Goal: Task Accomplishment & Management: Use online tool/utility

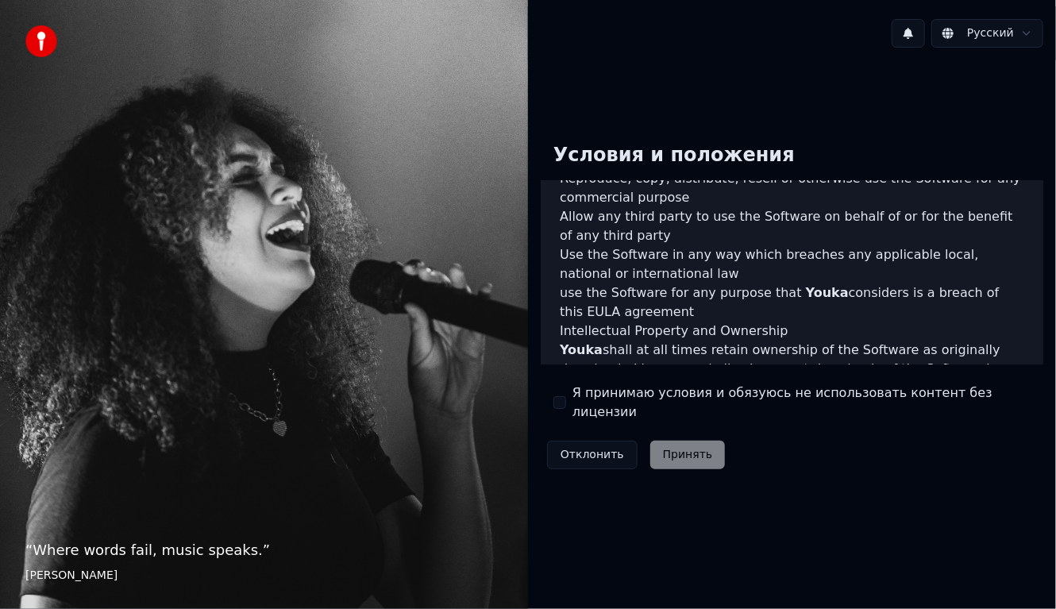
scroll to position [1074, 0]
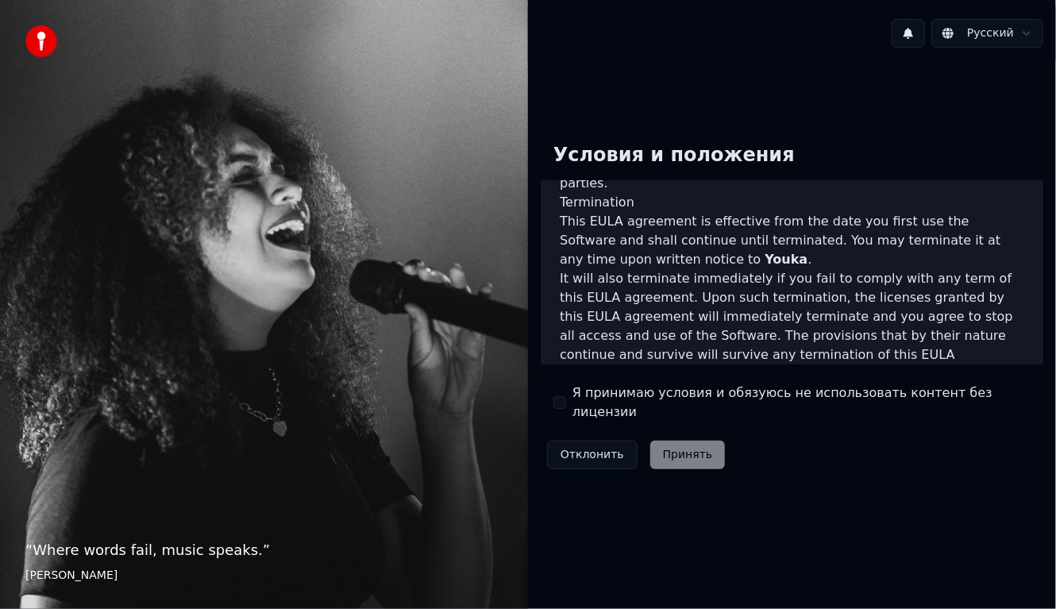
click at [569, 403] on div "Я принимаю условия и обязуюсь не использовать контент без лицензии" at bounding box center [792, 403] width 477 height 38
click at [561, 399] on button "Я принимаю условия и обязуюсь не использовать контент без лицензии" at bounding box center [560, 402] width 13 height 13
click at [687, 446] on button "Принять" at bounding box center [687, 455] width 75 height 29
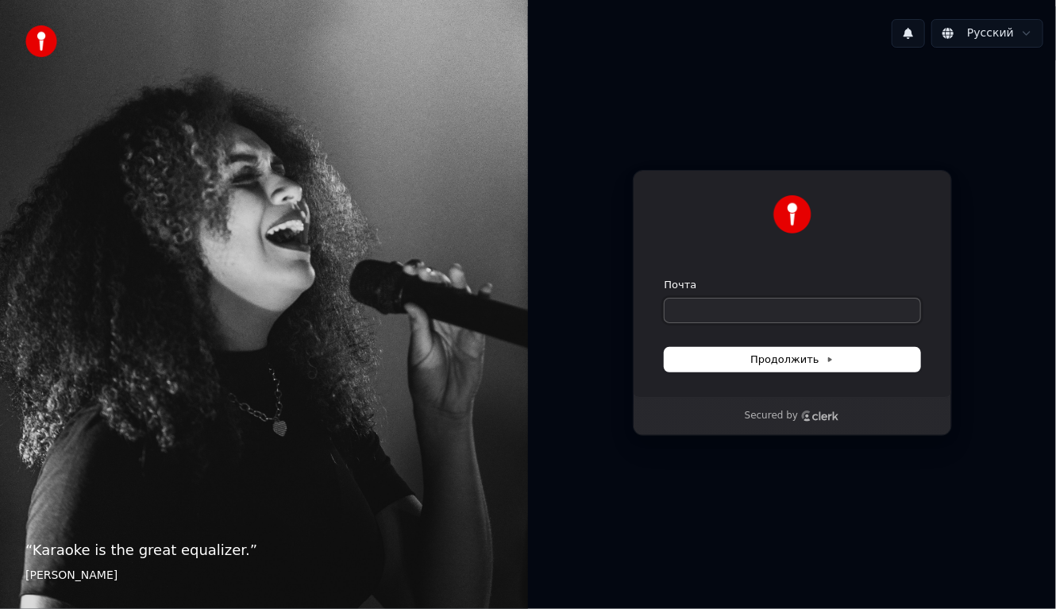
click at [721, 313] on input "Почта" at bounding box center [793, 311] width 256 height 24
click at [758, 361] on span "Продолжить" at bounding box center [791, 360] width 83 height 14
type input "**********"
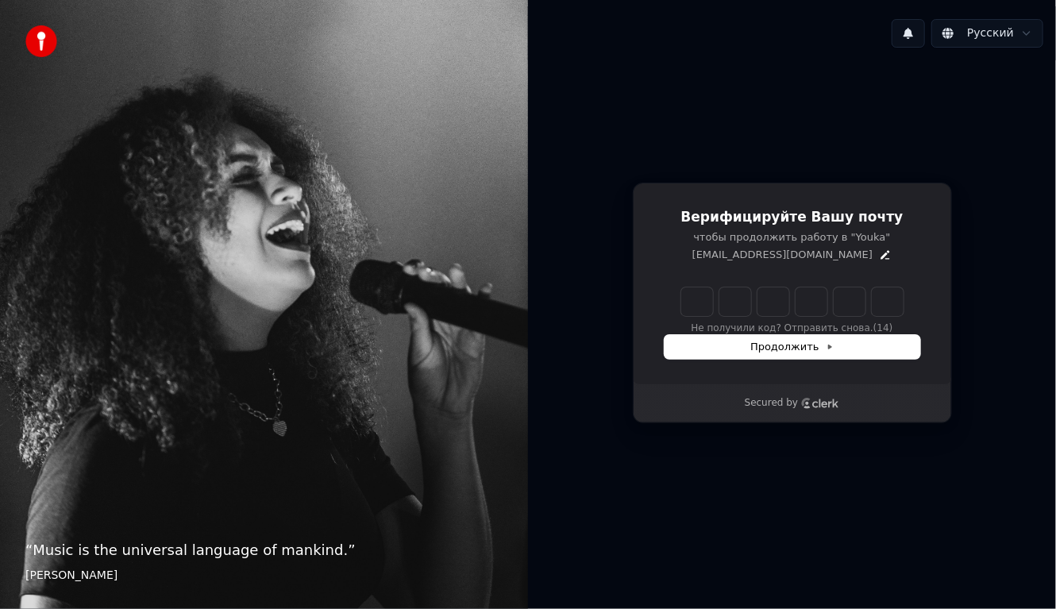
click at [710, 297] on input "Enter verification code" at bounding box center [792, 301] width 222 height 29
type input "******"
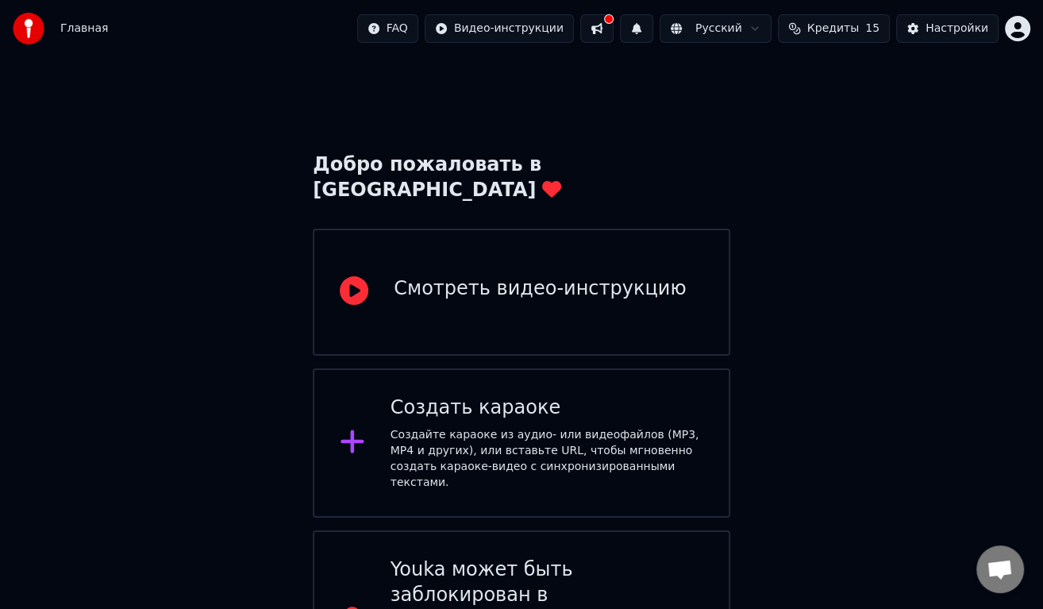
click at [826, 28] on span "Кредиты" at bounding box center [834, 29] width 52 height 16
click at [865, 257] on div "Добро пожаловать в Youka Смотреть видео-инструкцию Создать караоке Создайте кар…" at bounding box center [521, 386] width 1043 height 658
click at [947, 30] on div "Настройки" at bounding box center [957, 29] width 63 height 16
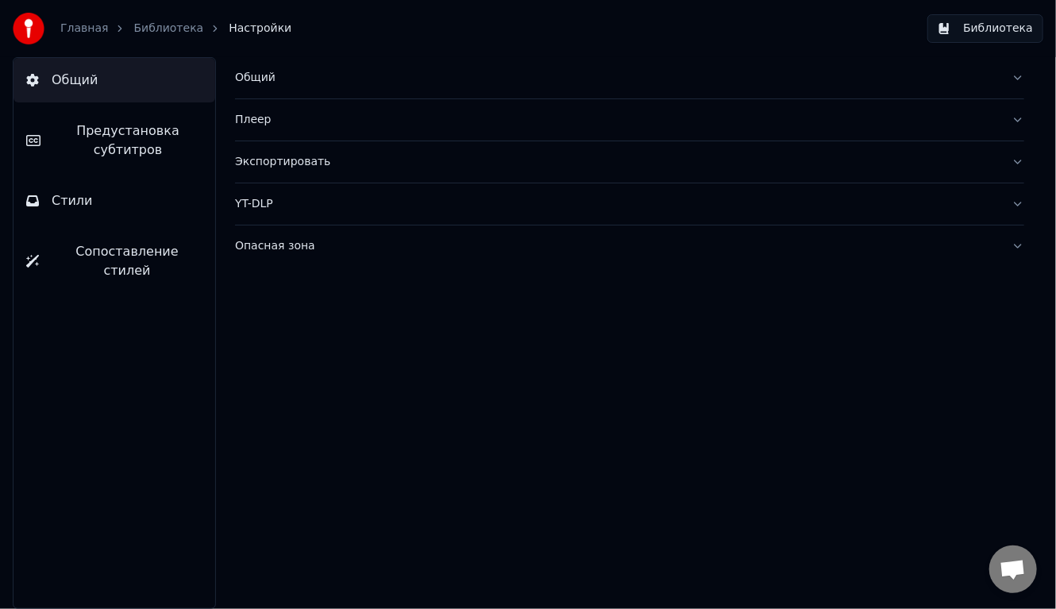
click at [86, 25] on link "Главная" at bounding box center [84, 29] width 48 height 16
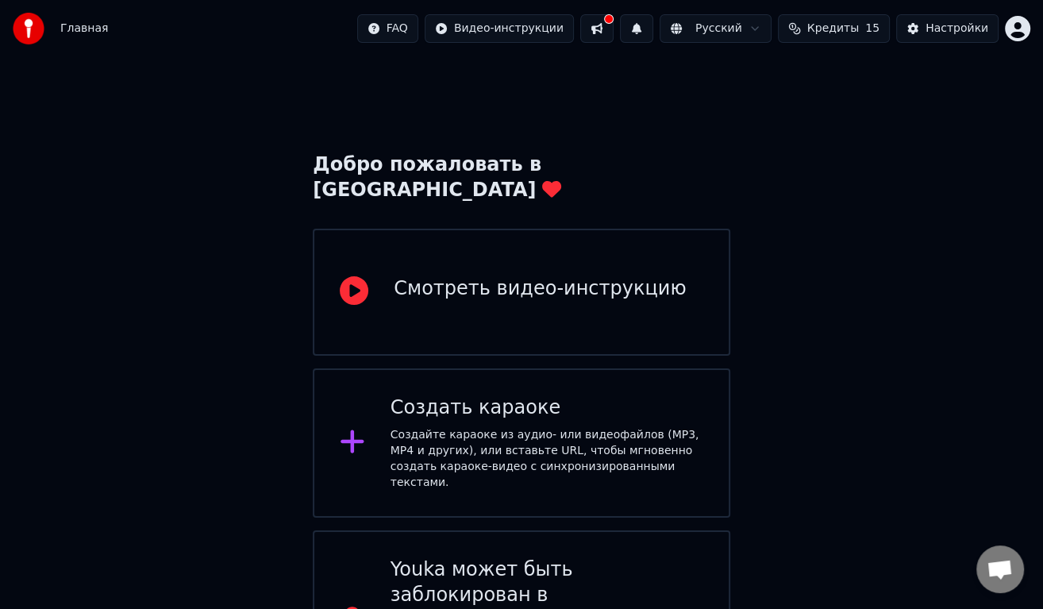
click at [516, 28] on html "Главная FAQ Видео-инструкции Русский Кредиты 15 Настройки Добро пожаловать в Yo…" at bounding box center [521, 357] width 1043 height 715
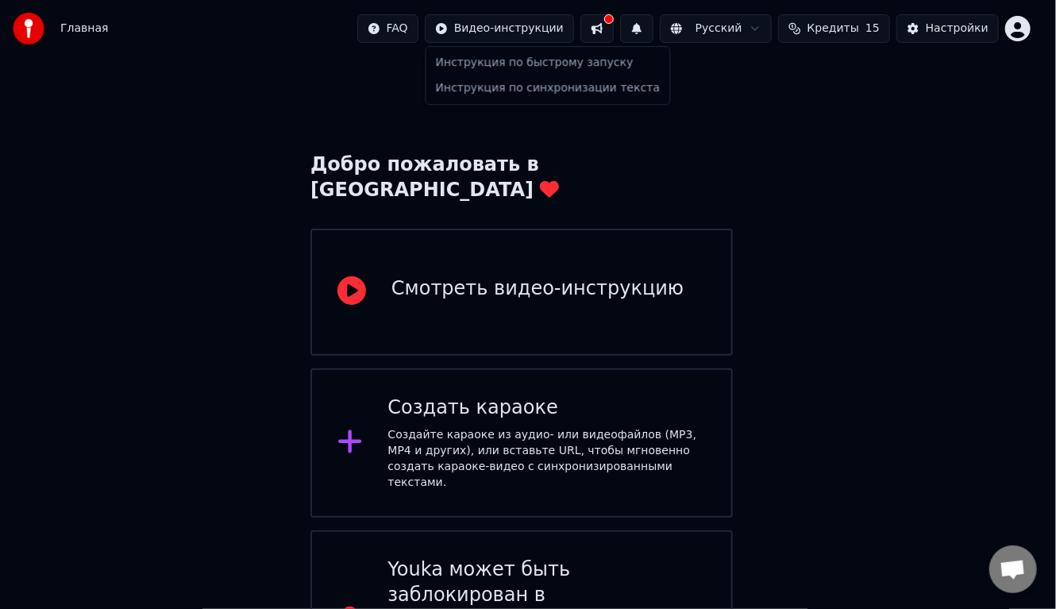
click at [511, 248] on html "Главная FAQ Видео-инструкции Русский Кредиты 15 Настройки Добро пожаловать в Yo…" at bounding box center [528, 357] width 1056 height 715
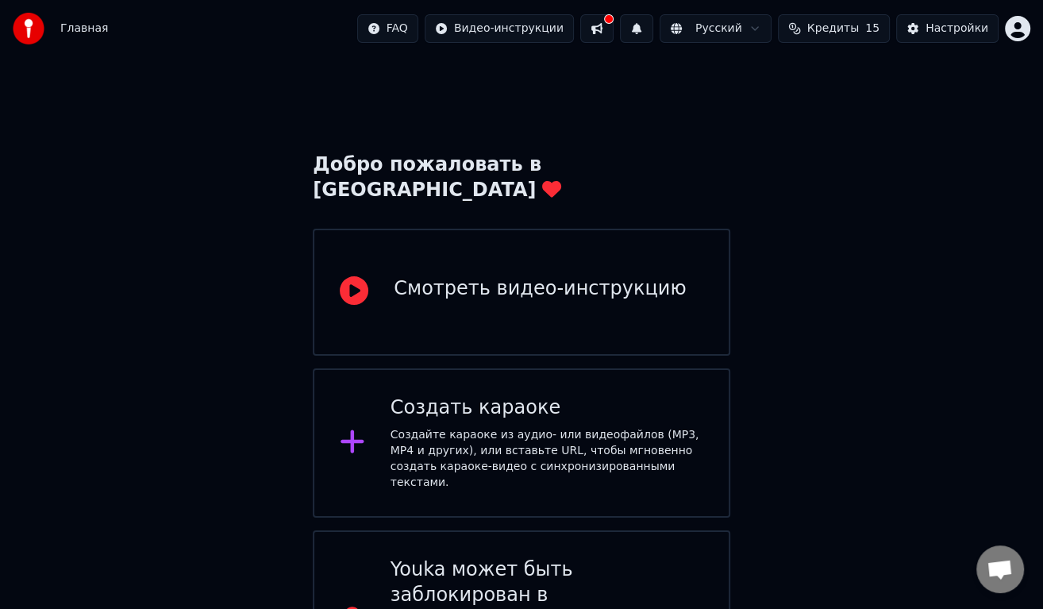
click at [505, 276] on div "Смотреть видео-инструкцию" at bounding box center [540, 288] width 292 height 25
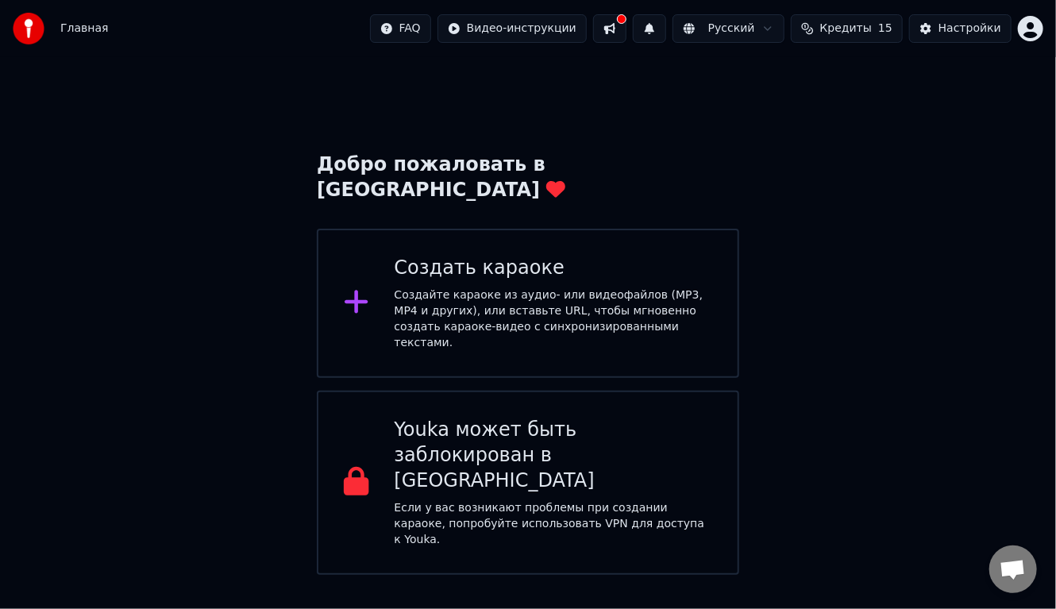
click at [545, 287] on div "Создайте караоке из аудио- или видеофайлов (MP3, MP4 и других), или вставьте UR…" at bounding box center [554, 319] width 318 height 64
click at [463, 257] on div "Создать караоке Создайте караоке из аудио- или видеофайлов (MP3, MP4 и других),…" at bounding box center [554, 303] width 318 height 95
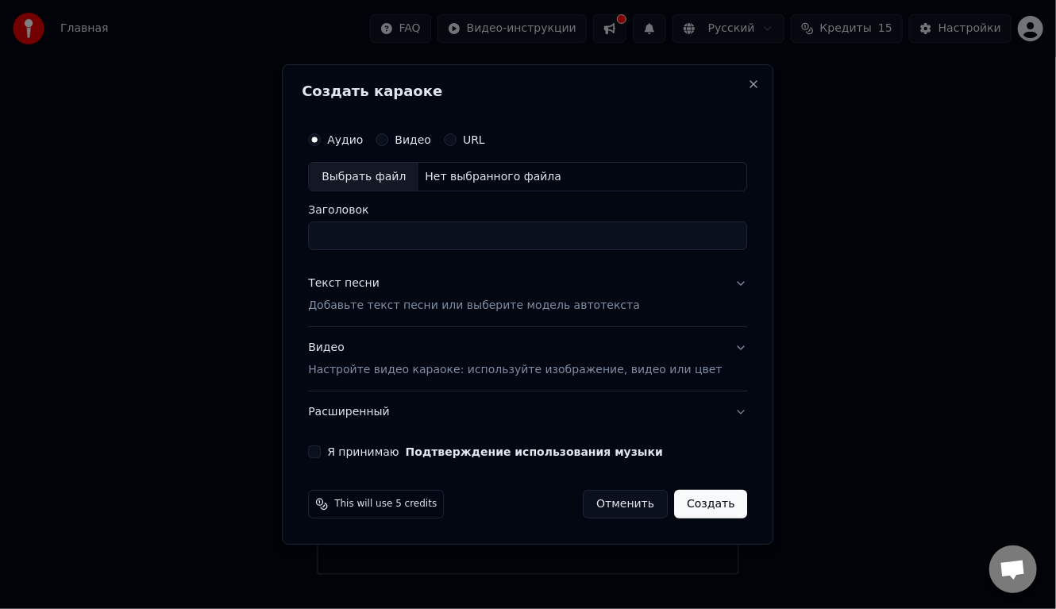
click at [461, 168] on div "Выбрать файл Нет выбранного файла" at bounding box center [527, 177] width 439 height 30
type input "**********"
click at [389, 183] on div "Выбрать файл" at bounding box center [364, 177] width 110 height 29
drag, startPoint x: 542, startPoint y: 241, endPoint x: 303, endPoint y: 234, distance: 239.9
click at [303, 234] on body "**********" at bounding box center [528, 287] width 1056 height 575
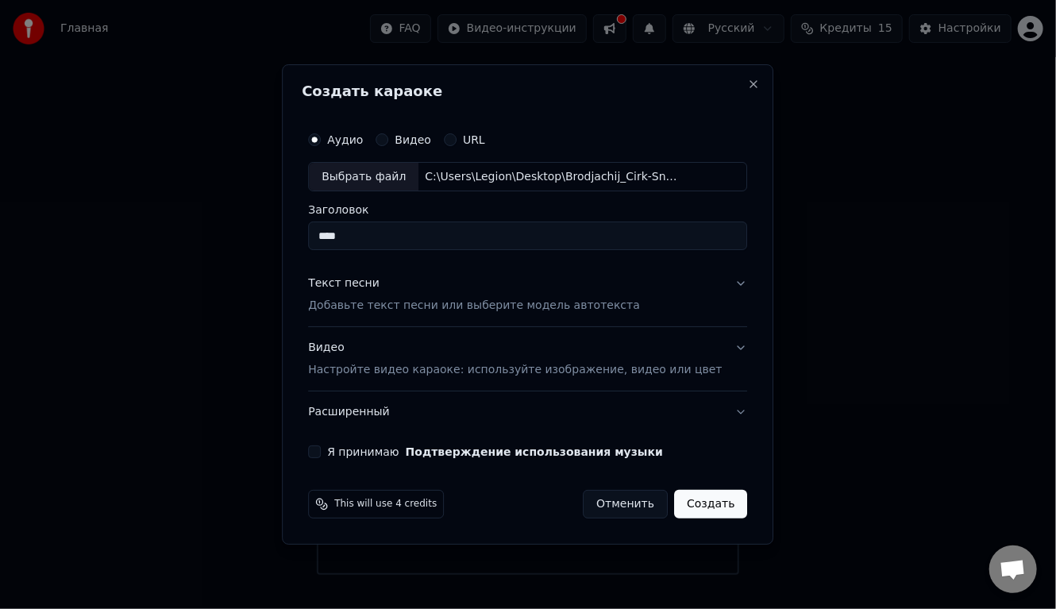
type input "****"
click at [458, 296] on div "Текст песни Добавьте текст песни или выберите модель автотекста" at bounding box center [474, 295] width 332 height 38
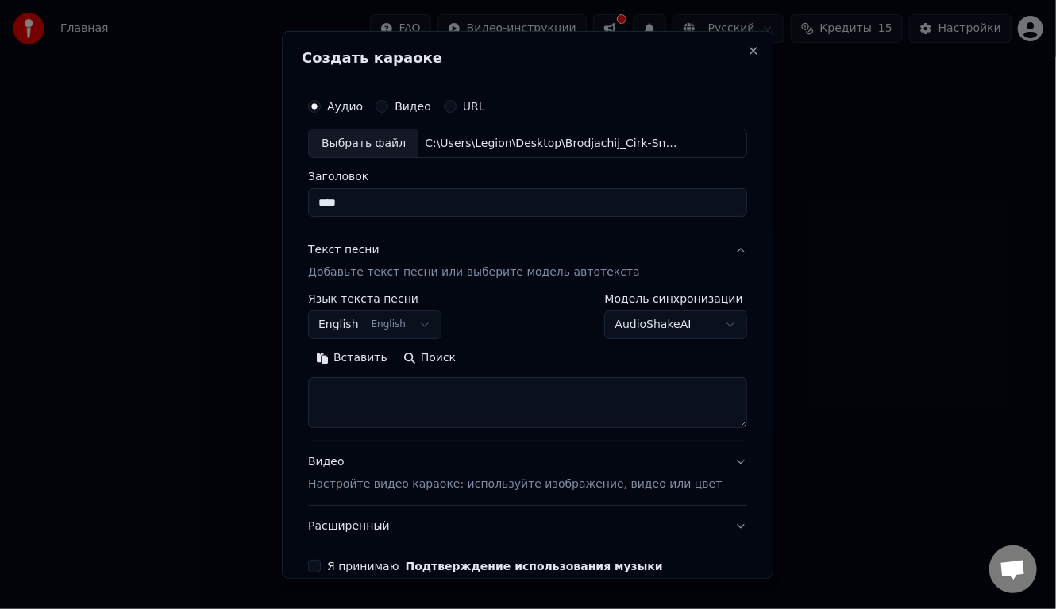
click at [420, 324] on button "English English" at bounding box center [374, 325] width 133 height 29
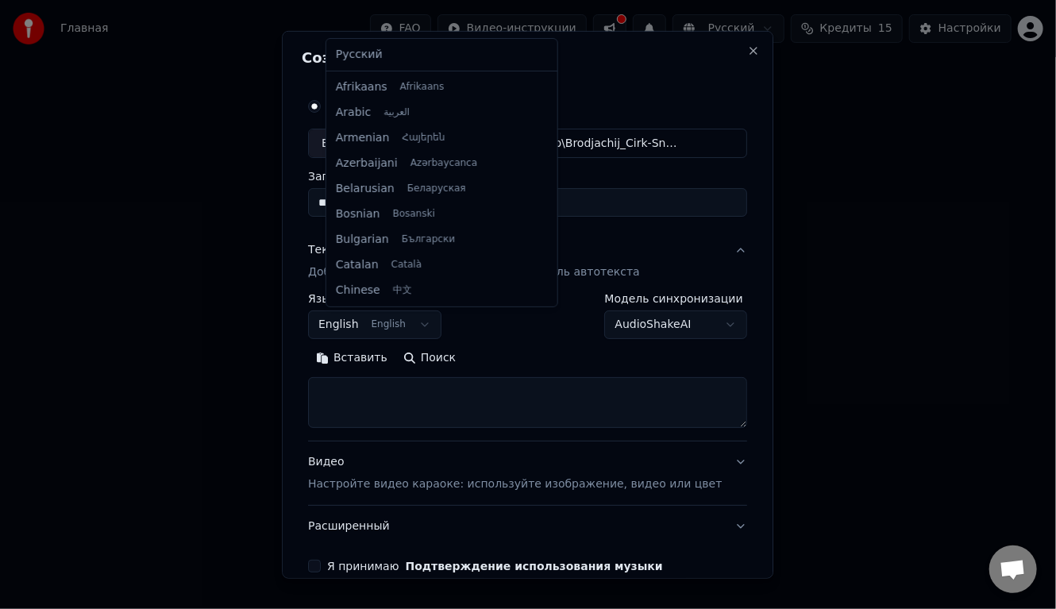
scroll to position [127, 0]
click at [519, 347] on body "Главная FAQ Видео-инструкции Русский Кредиты 15 Настройки Добро пожаловать в Yo…" at bounding box center [528, 287] width 1056 height 575
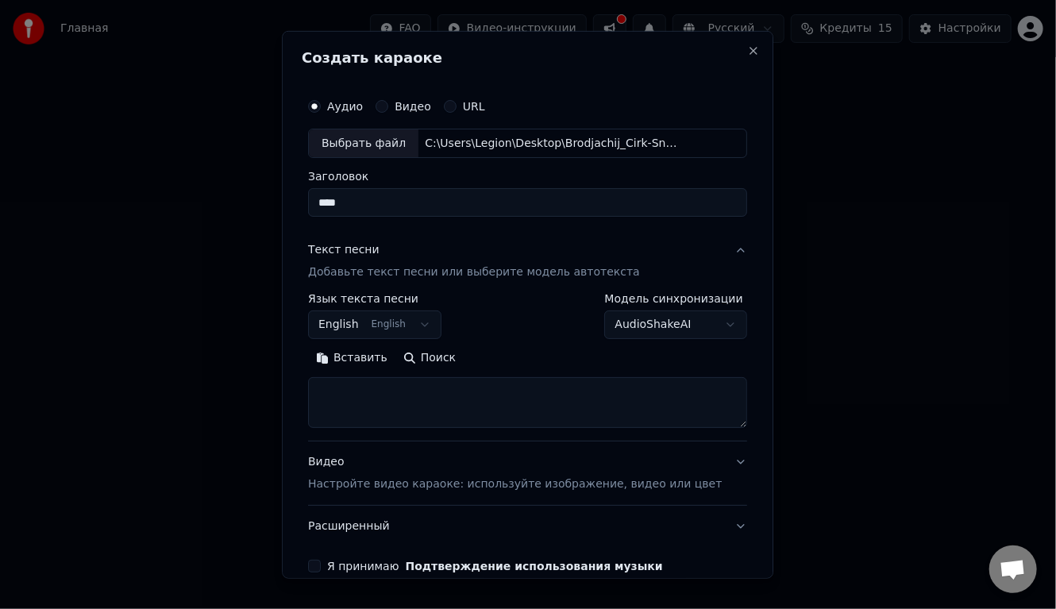
click at [472, 380] on textarea at bounding box center [527, 402] width 439 height 51
paste textarea "**********"
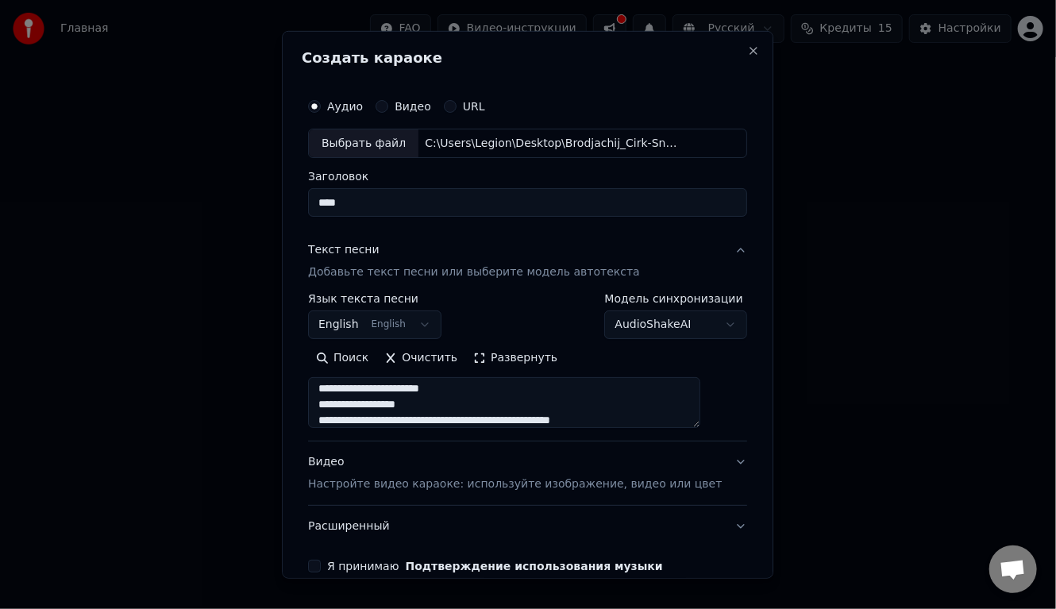
scroll to position [486, 0]
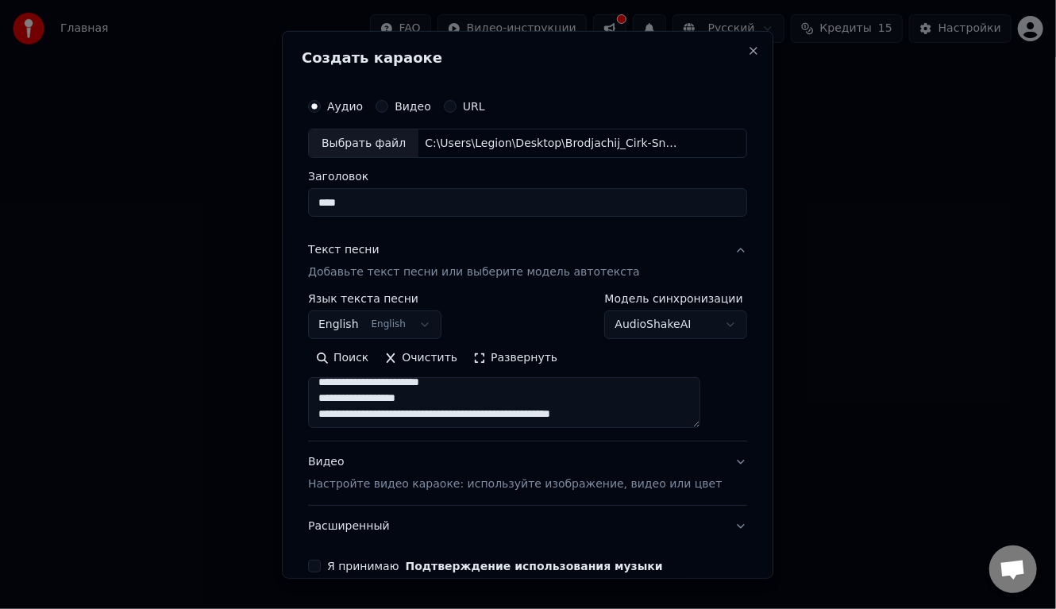
drag, startPoint x: 602, startPoint y: 421, endPoint x: 336, endPoint y: 413, distance: 266.2
click at [336, 413] on textarea "**********" at bounding box center [504, 402] width 392 height 51
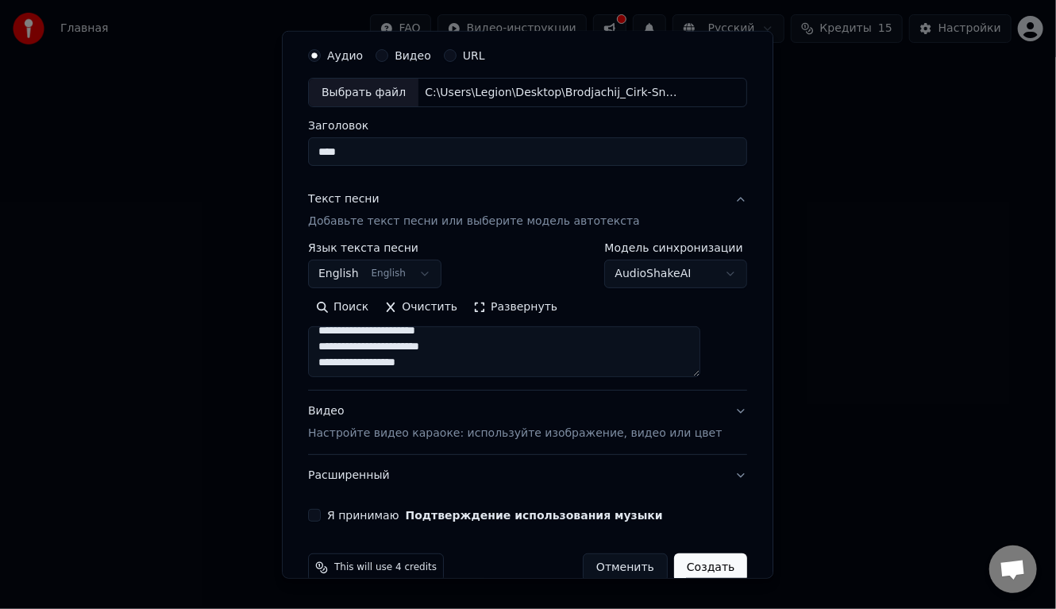
scroll to position [78, 0]
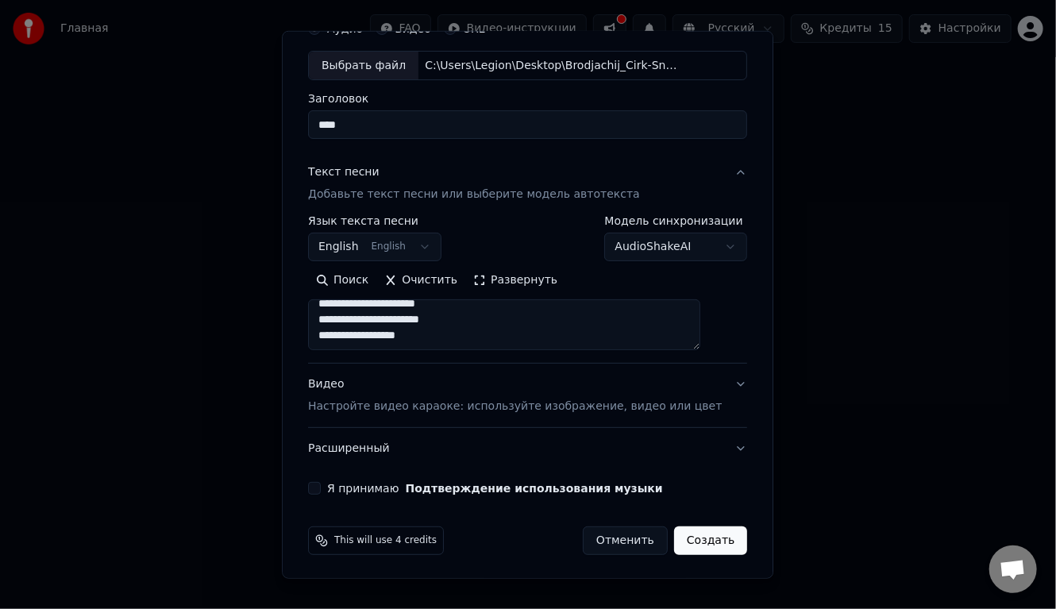
type textarea "**********"
click at [419, 245] on body "Главная FAQ Видео-инструкции Русский Кредиты 15 Настройки Добро пожаловать в Yo…" at bounding box center [528, 287] width 1056 height 575
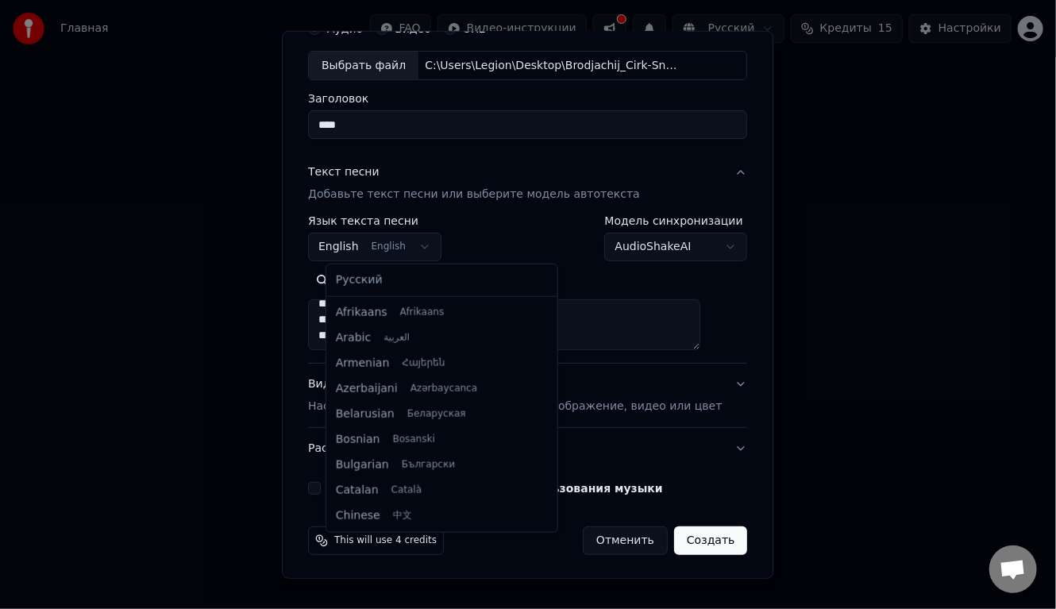
scroll to position [127, 0]
select select "**"
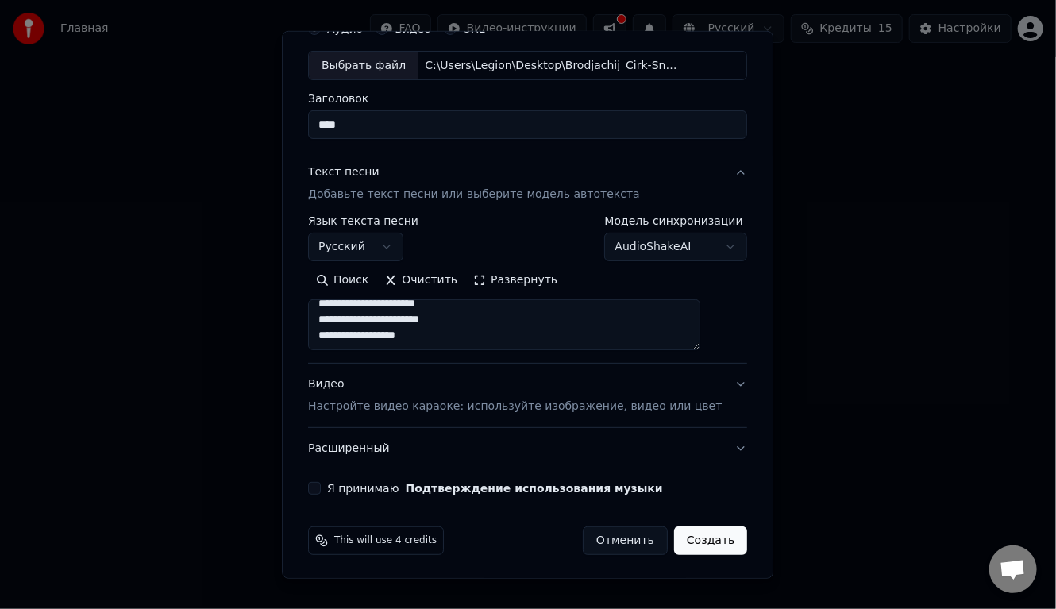
click at [604, 403] on p "Настройте видео караоке: используйте изображение, видео или цвет" at bounding box center [515, 407] width 414 height 16
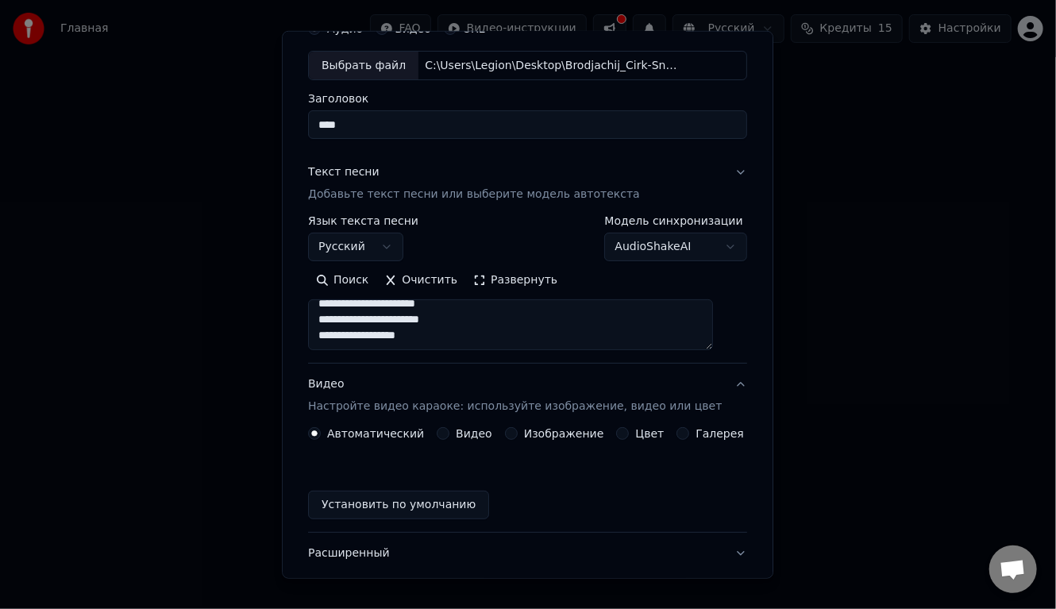
scroll to position [35, 0]
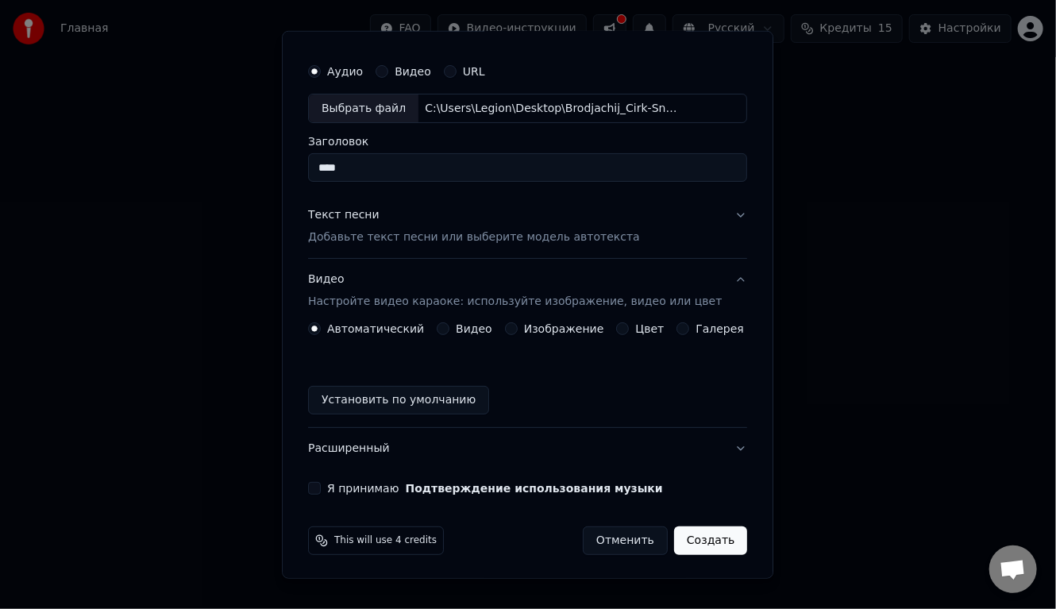
click at [515, 324] on div "Изображение" at bounding box center [554, 328] width 99 height 13
click at [510, 324] on button "Изображение" at bounding box center [511, 328] width 13 height 13
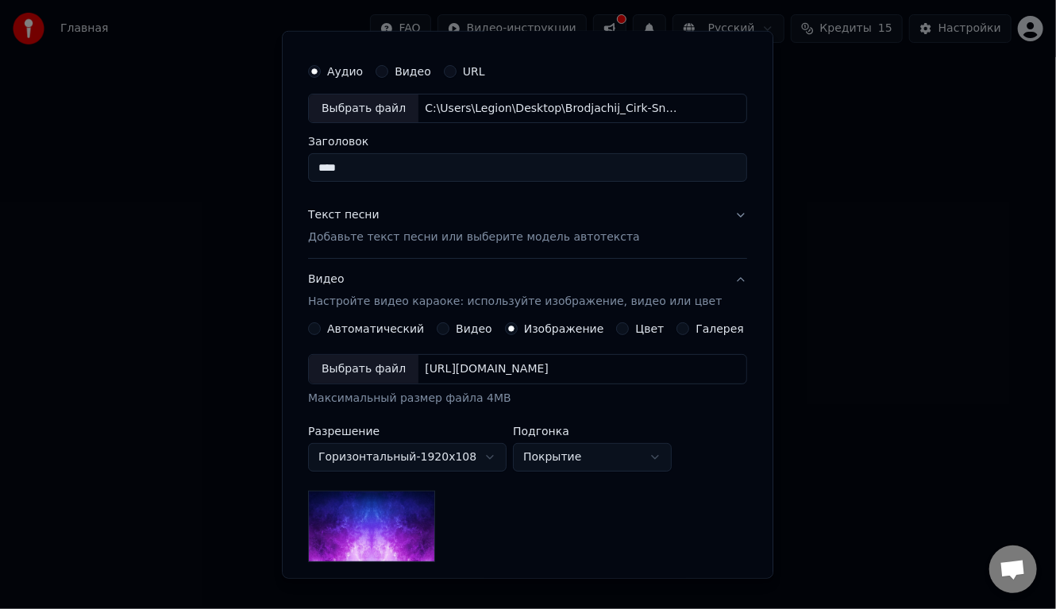
drag, startPoint x: 642, startPoint y: 366, endPoint x: 449, endPoint y: 367, distance: 193.0
click at [449, 367] on div "[URL][DOMAIN_NAME]" at bounding box center [487, 369] width 137 height 16
click at [386, 365] on div "Выбрать файл" at bounding box center [364, 369] width 110 height 29
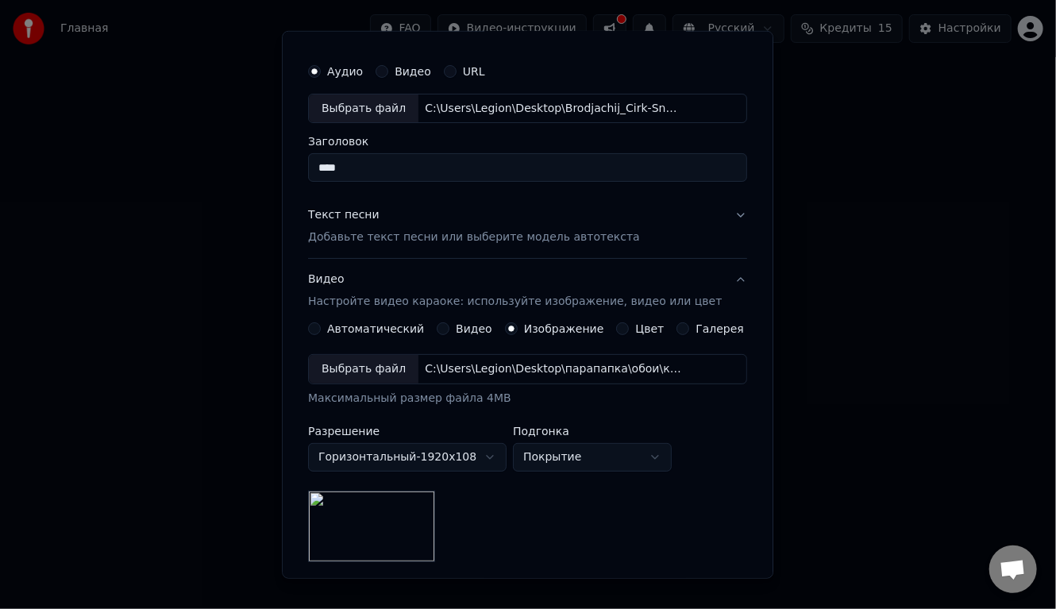
scroll to position [194, 0]
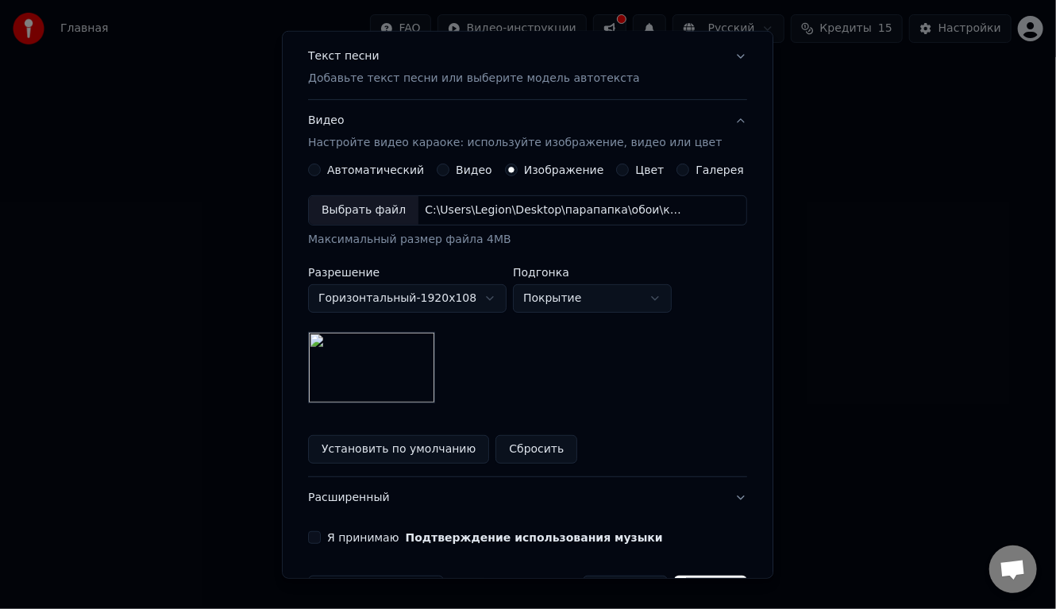
click at [373, 213] on div "Выбрать файл" at bounding box center [364, 210] width 110 height 29
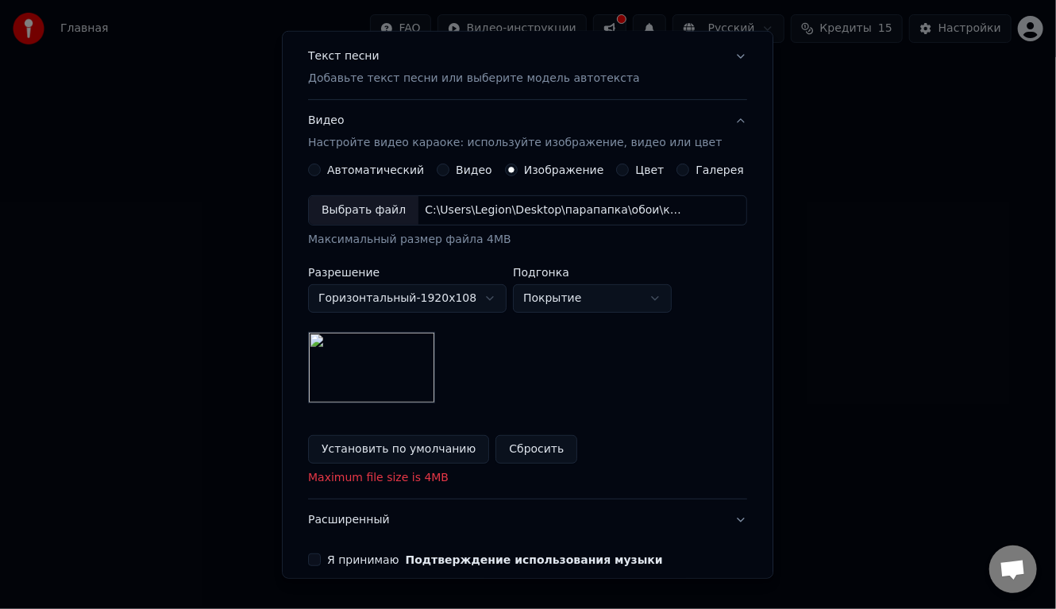
click at [504, 439] on button "Сбросить" at bounding box center [537, 449] width 82 height 29
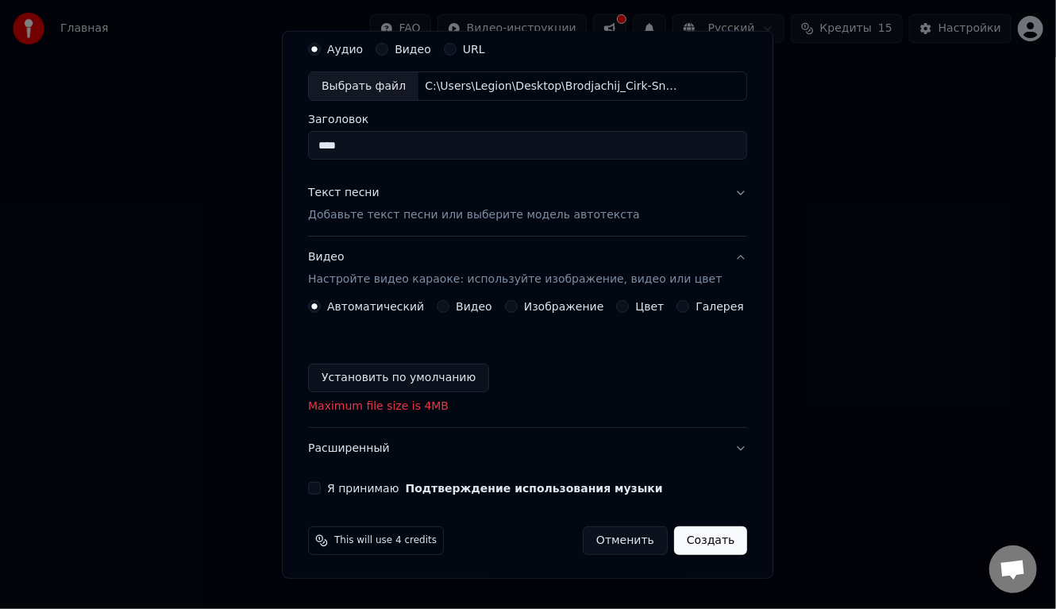
click at [505, 300] on button "Изображение" at bounding box center [511, 306] width 13 height 13
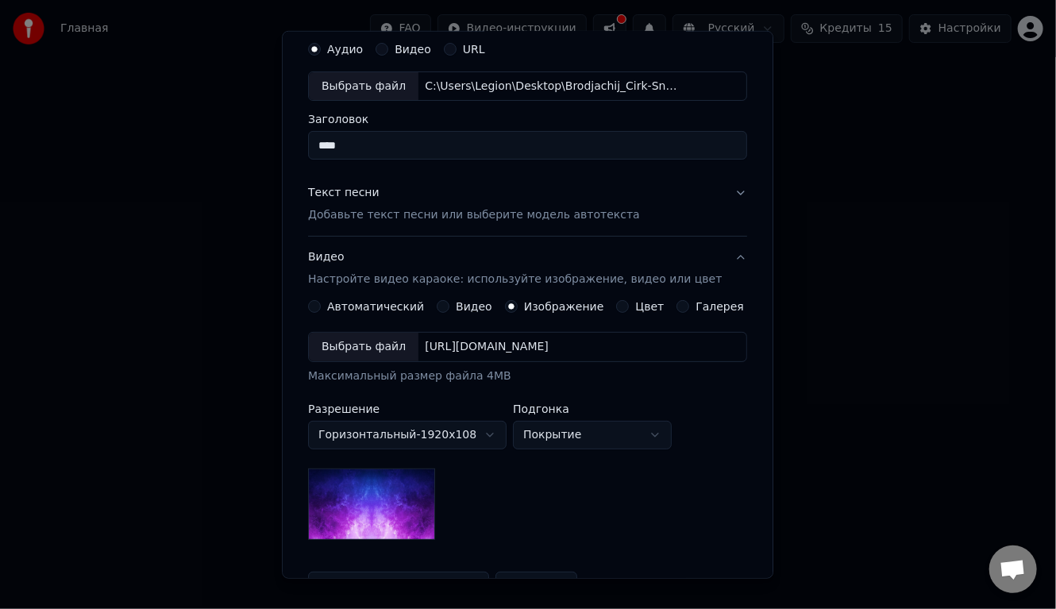
click at [372, 350] on div "Выбрать файл" at bounding box center [364, 347] width 110 height 29
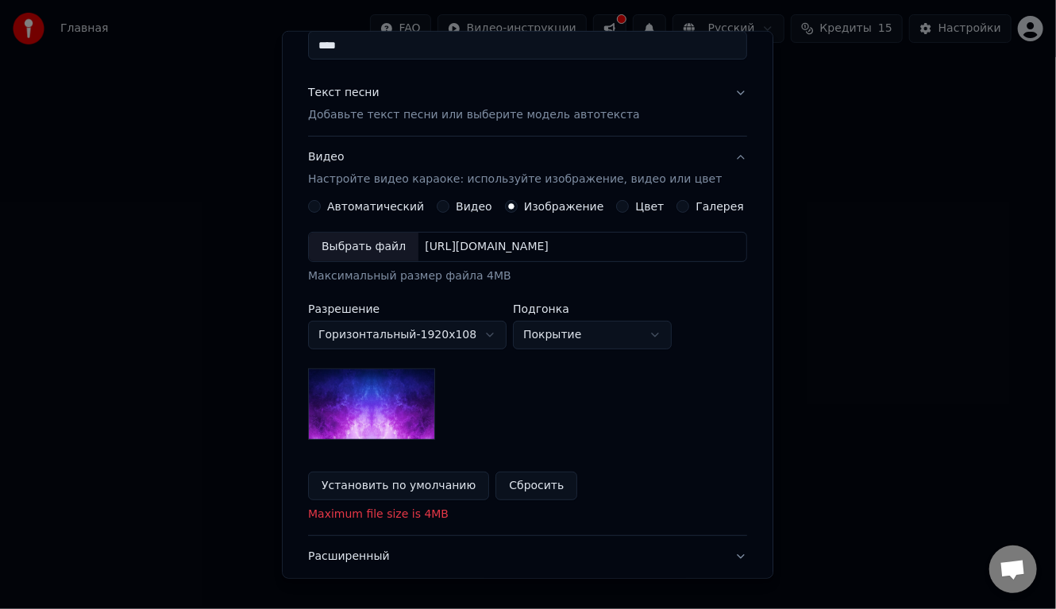
scroll to position [264, 0]
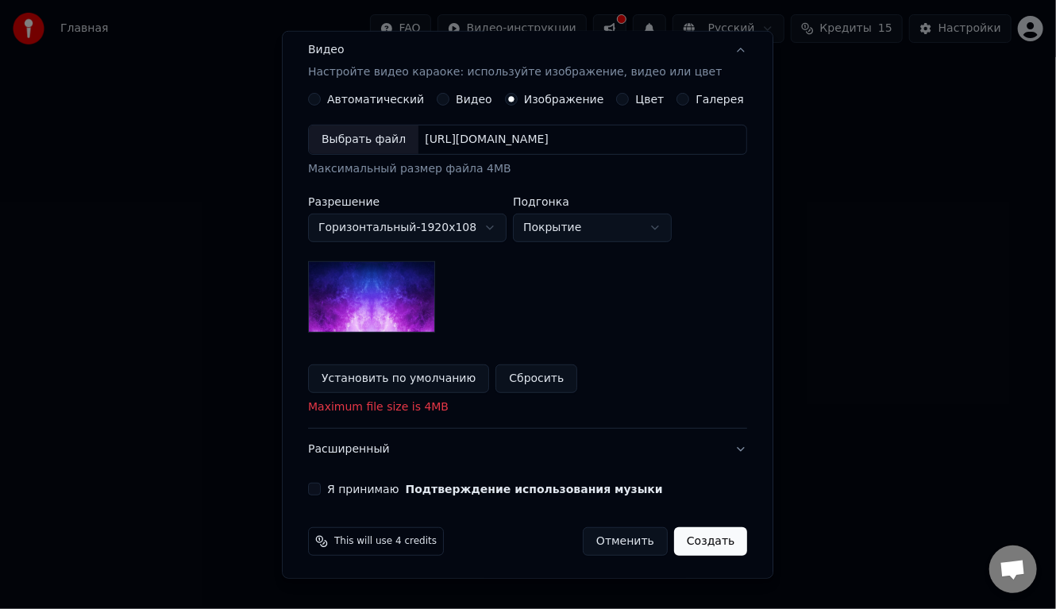
click at [519, 369] on button "Сбросить" at bounding box center [537, 379] width 82 height 29
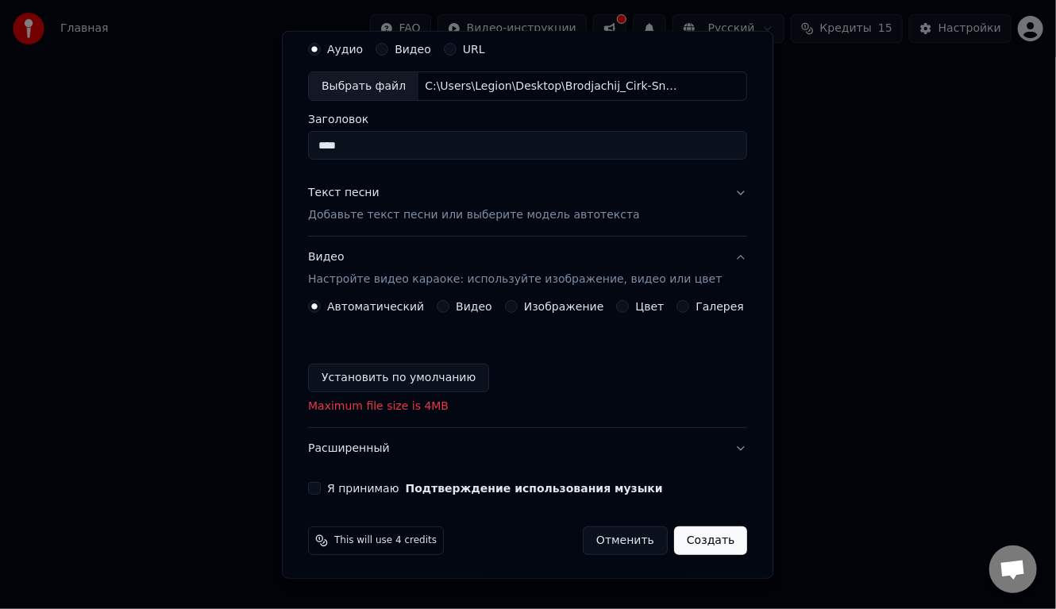
click at [505, 304] on button "Изображение" at bounding box center [511, 306] width 13 height 13
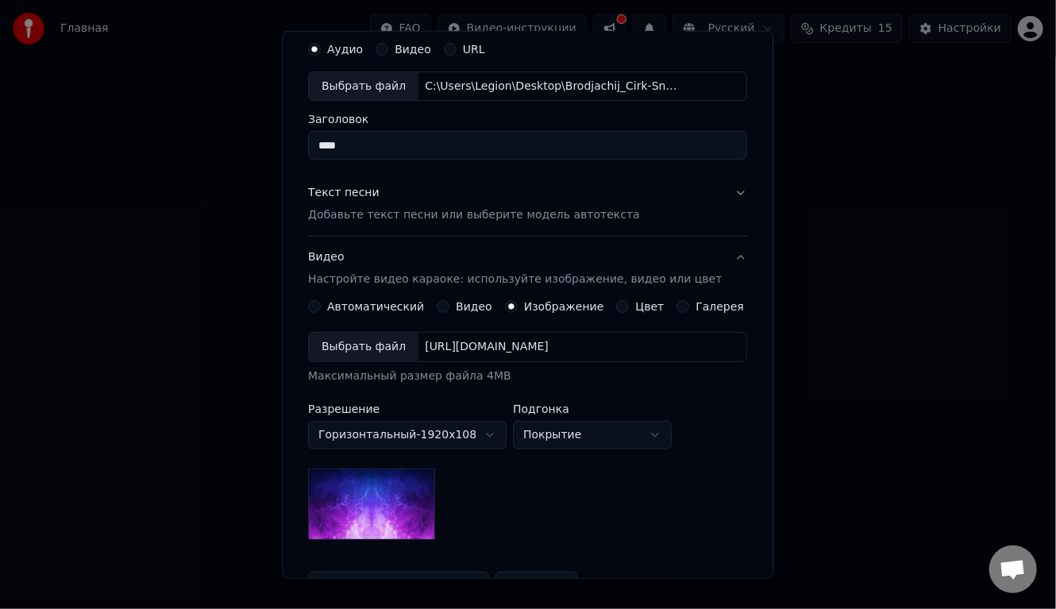
click at [381, 345] on div "Выбрать файл" at bounding box center [364, 347] width 110 height 29
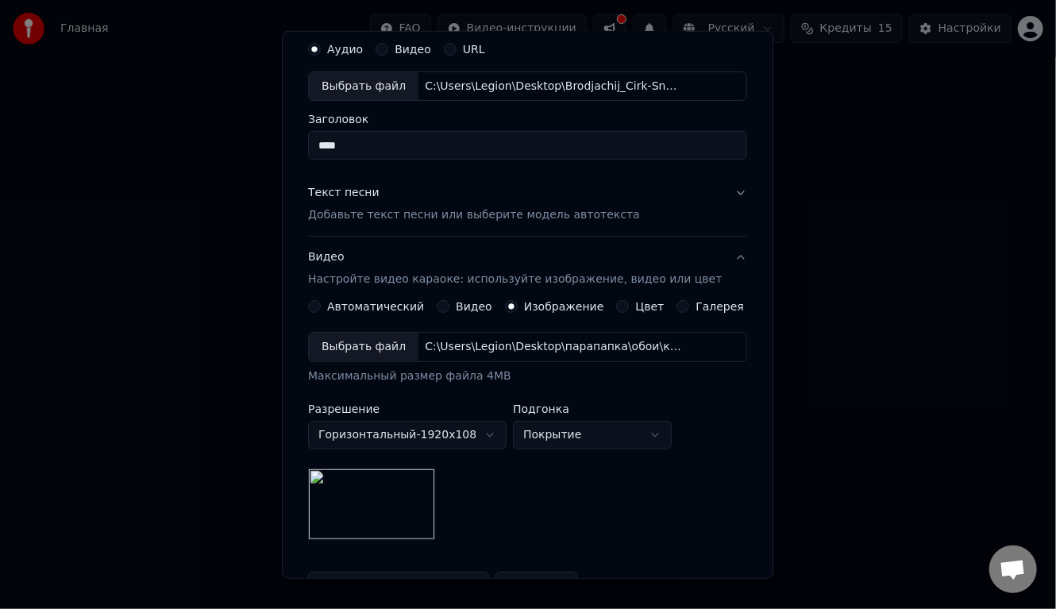
scroll to position [264, 0]
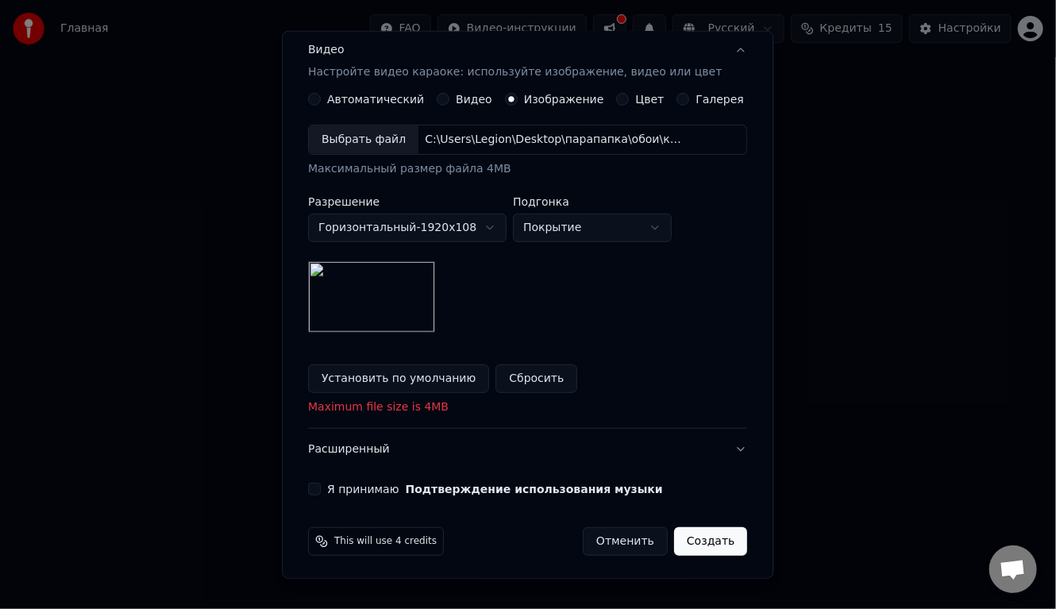
click at [682, 542] on button "Создать" at bounding box center [710, 541] width 73 height 29
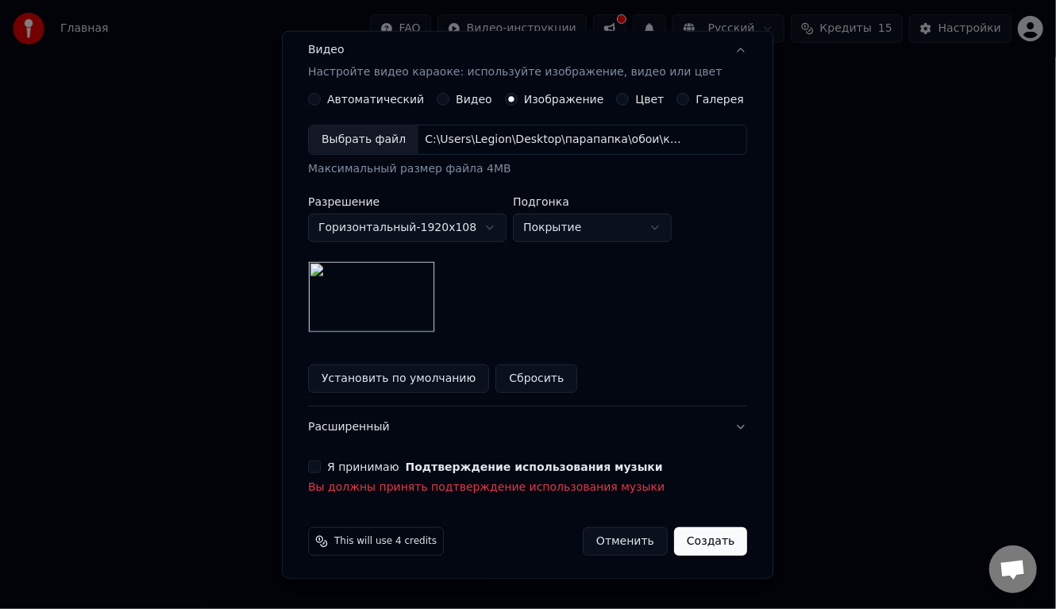
click at [321, 467] on button "Я принимаю Подтверждение использования музыки" at bounding box center [314, 467] width 13 height 13
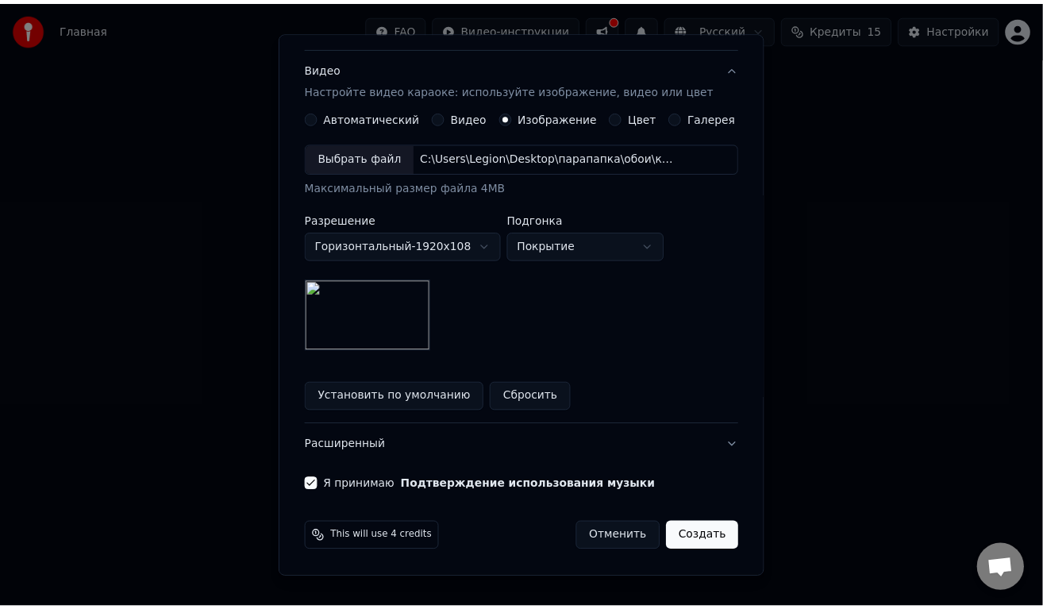
scroll to position [242, 0]
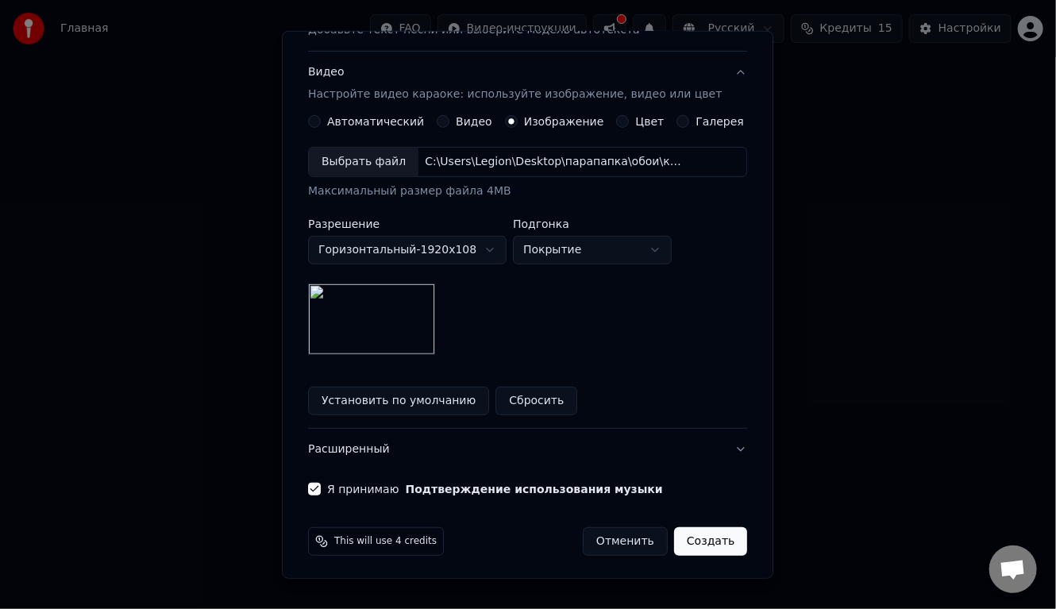
click at [675, 533] on button "Создать" at bounding box center [710, 541] width 73 height 29
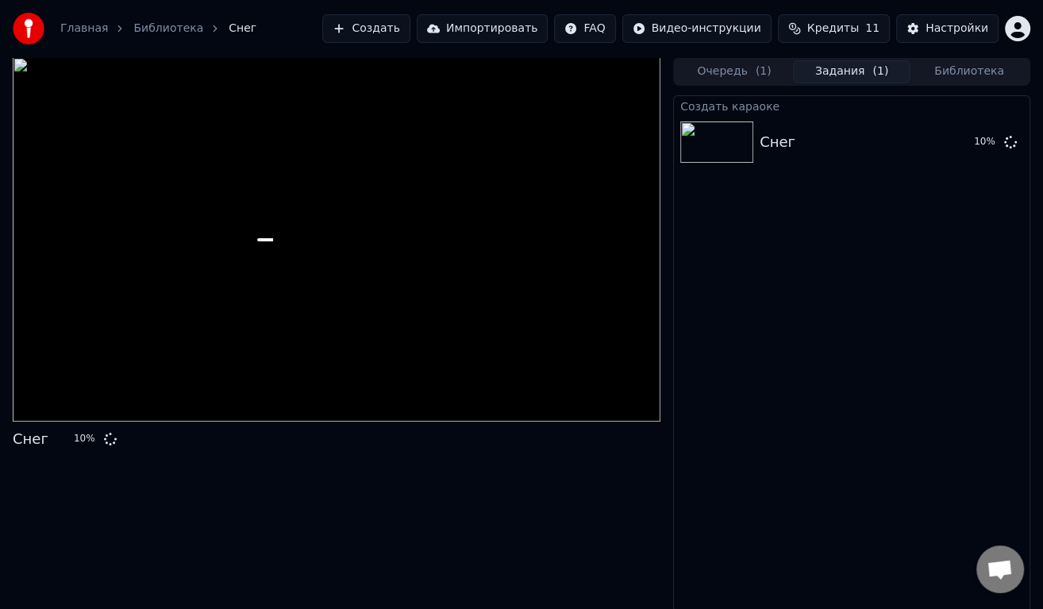
click at [854, 25] on span "Кредиты" at bounding box center [834, 29] width 52 height 16
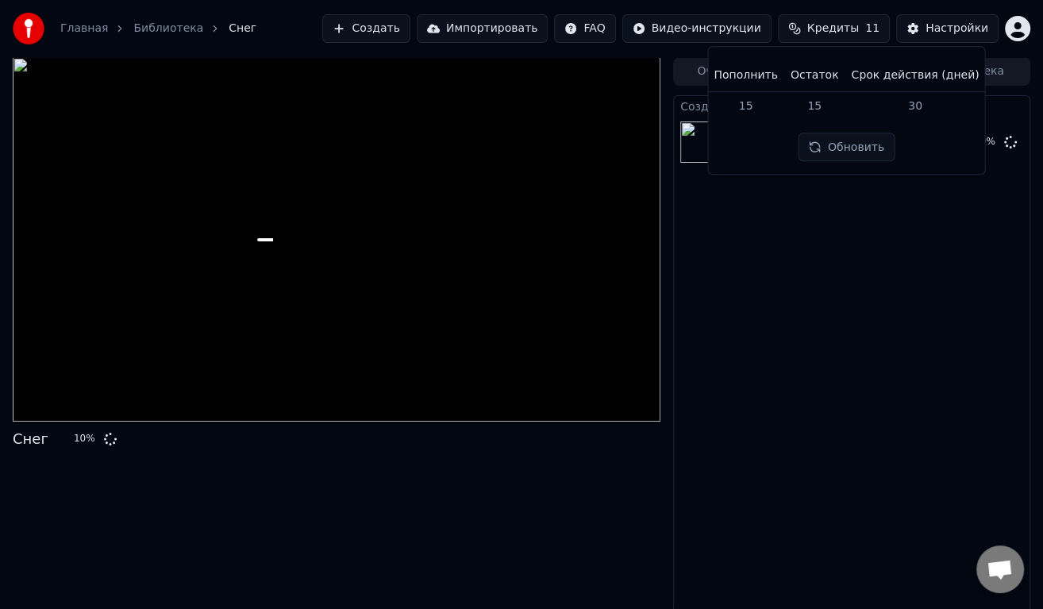
click at [544, 473] on div "Снег 10 %" at bounding box center [337, 335] width 648 height 556
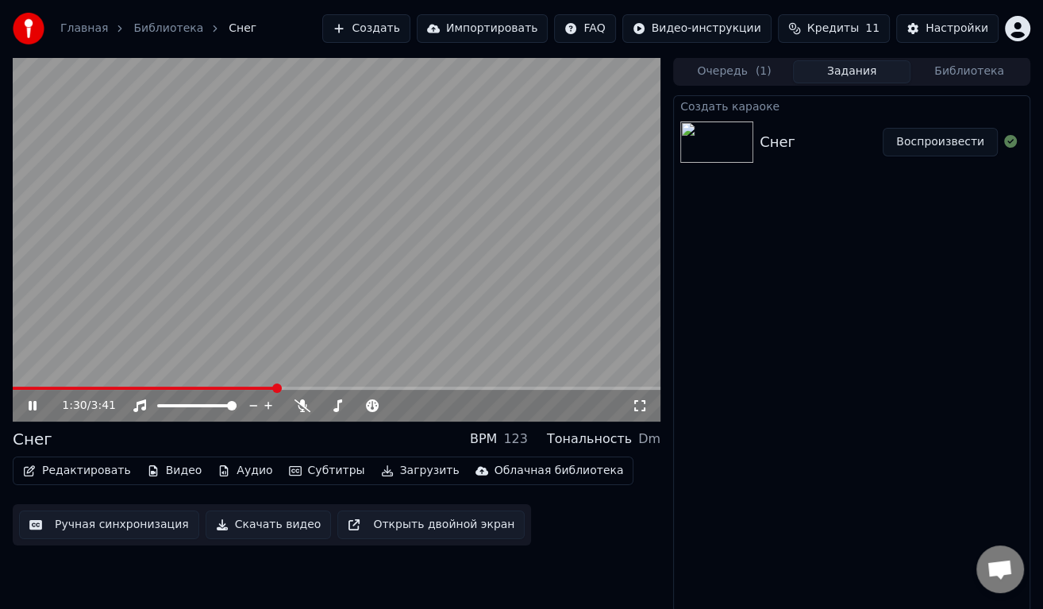
click at [39, 401] on icon at bounding box center [43, 405] width 37 height 13
click at [528, 28] on button "Импортировать" at bounding box center [483, 28] width 132 height 29
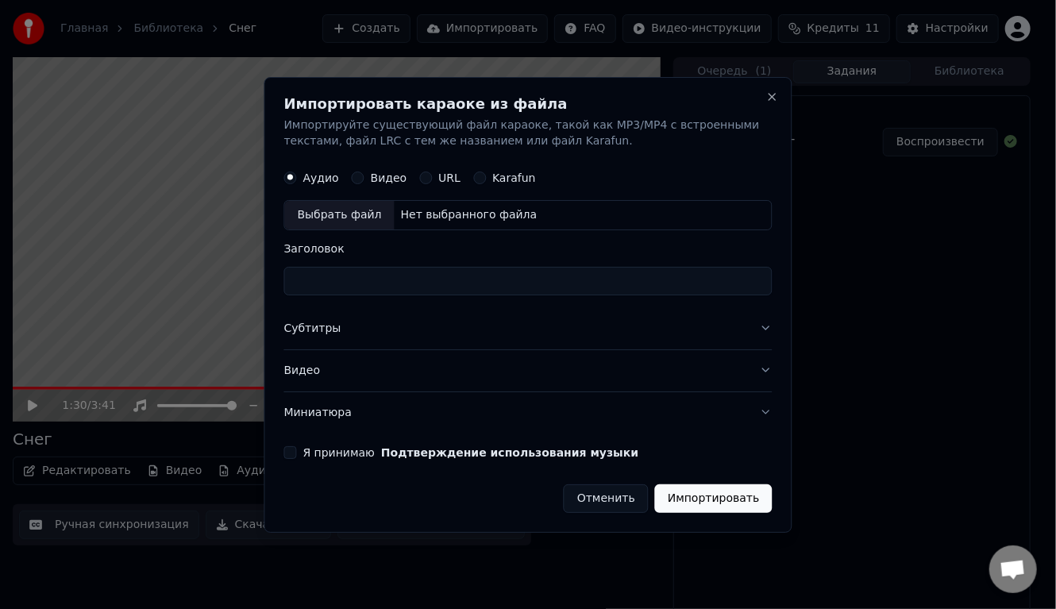
click at [354, 174] on button "Видео" at bounding box center [358, 178] width 13 height 13
click at [357, 277] on input "Заголовок" at bounding box center [528, 281] width 488 height 29
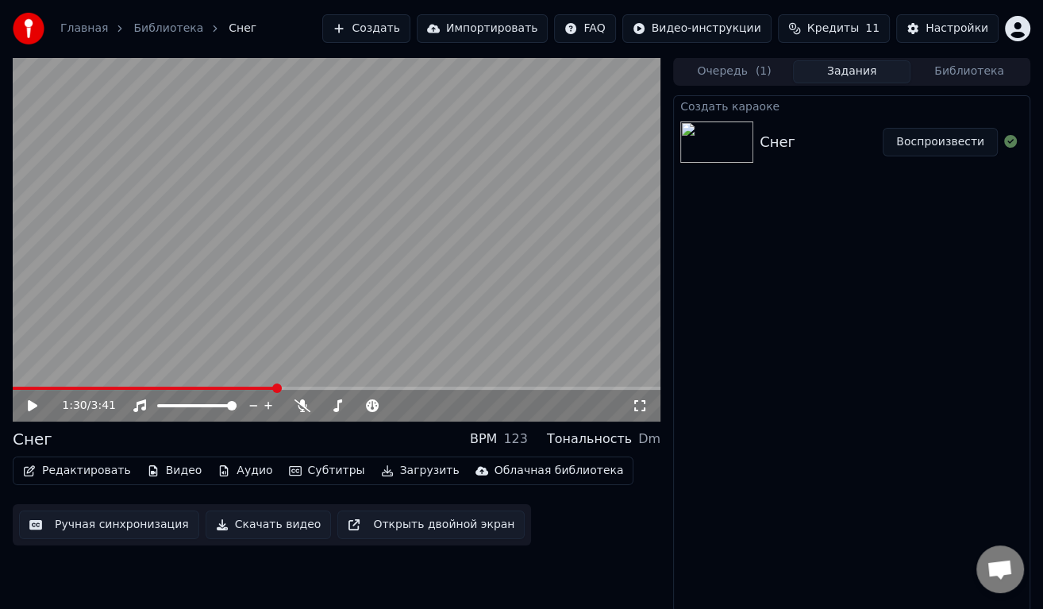
click at [706, 26] on html "Главная Библиотека Снег Создать Импортировать FAQ Видео-инструкции Кредиты 11 Н…" at bounding box center [521, 304] width 1043 height 609
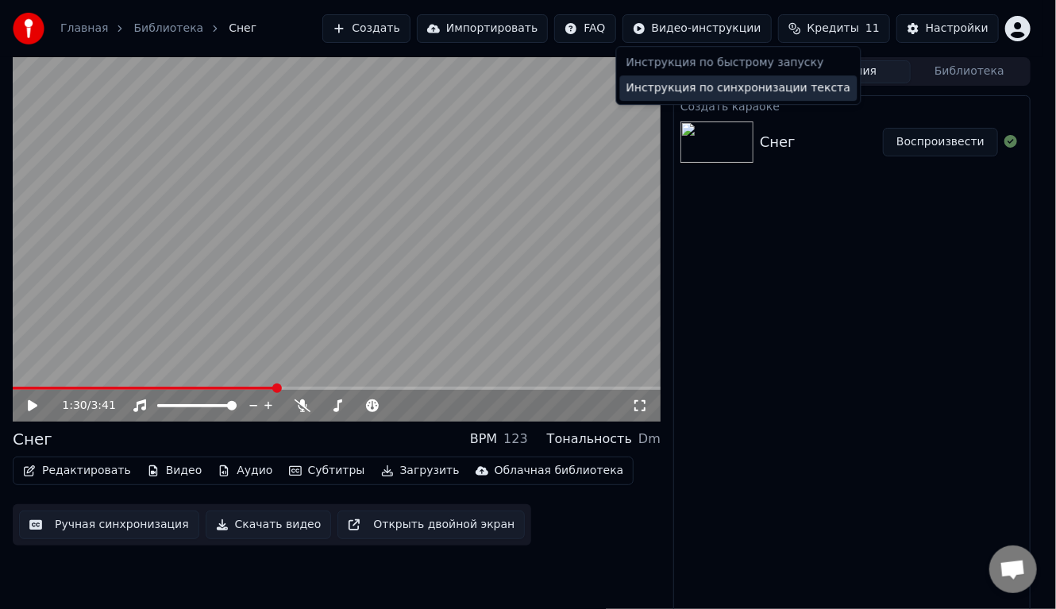
click at [692, 87] on div "Инструкция по синхронизации текста" at bounding box center [738, 87] width 237 height 25
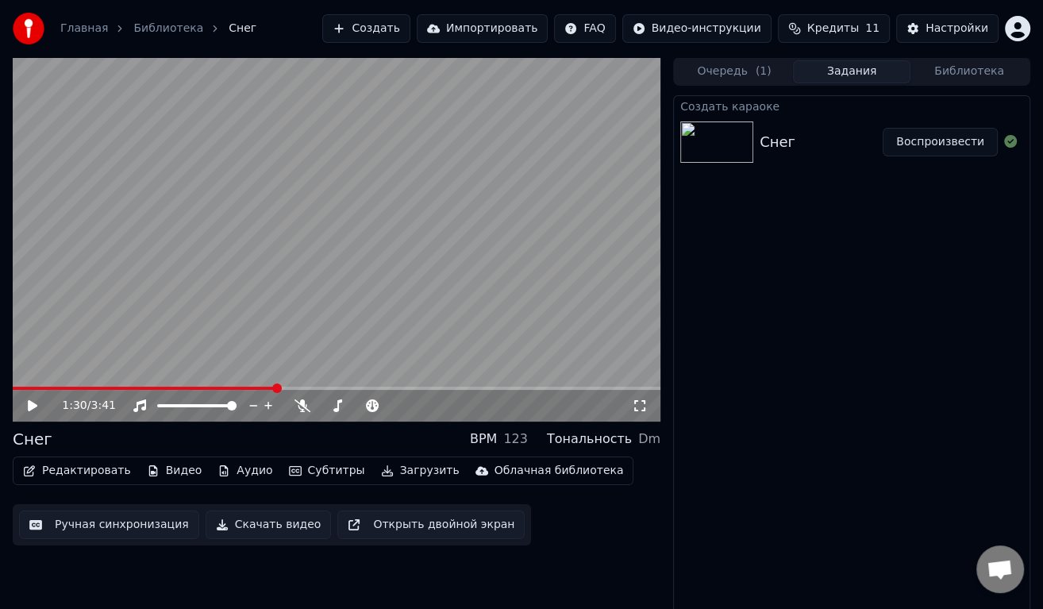
click at [65, 467] on button "Редактировать" at bounding box center [77, 471] width 121 height 22
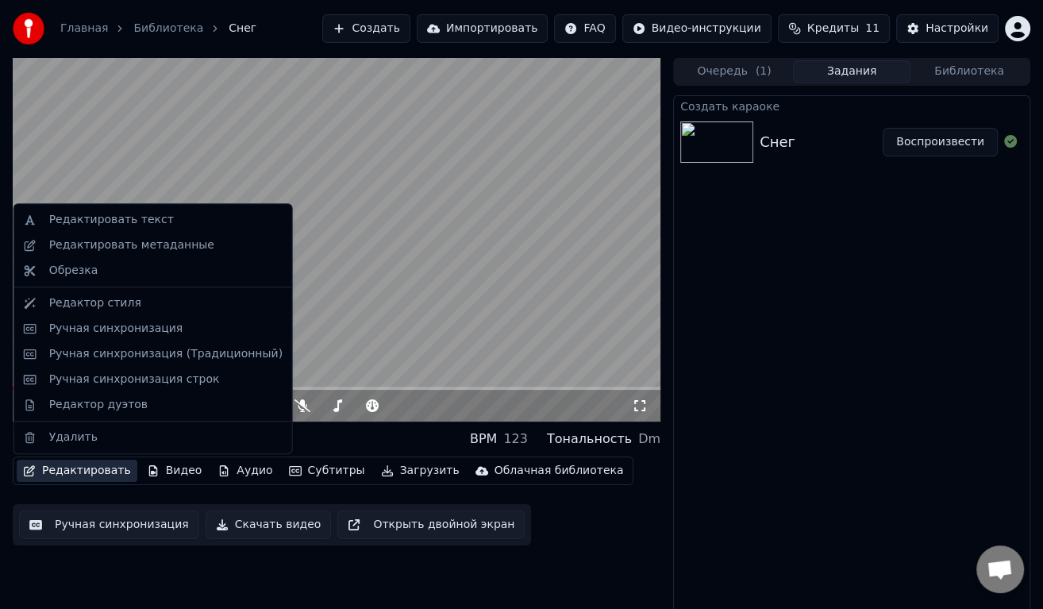
click at [535, 270] on video at bounding box center [337, 239] width 648 height 365
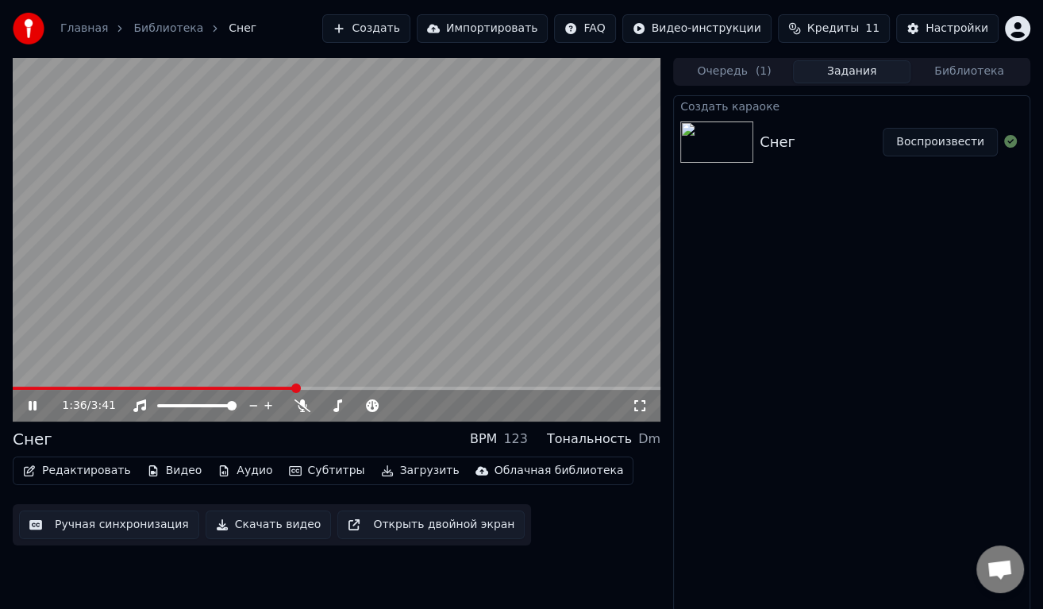
click at [313, 384] on video at bounding box center [337, 239] width 648 height 365
click at [297, 350] on video at bounding box center [337, 239] width 648 height 365
click at [322, 388] on span at bounding box center [323, 389] width 10 height 10
click at [348, 388] on span at bounding box center [349, 389] width 10 height 10
click at [380, 385] on span at bounding box center [375, 389] width 10 height 10
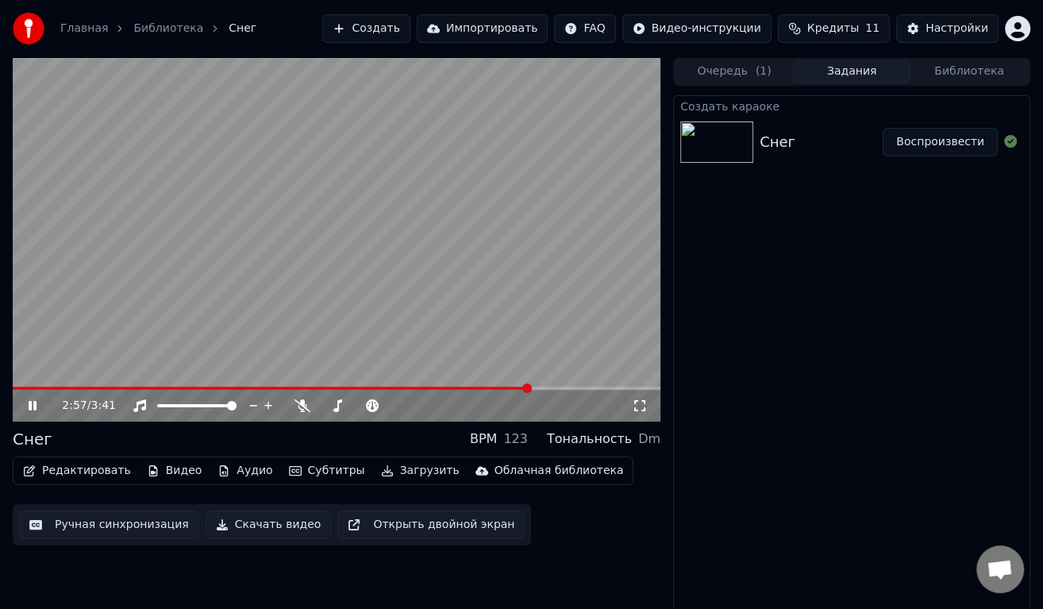
click at [532, 385] on span at bounding box center [528, 389] width 10 height 10
click at [555, 385] on span at bounding box center [551, 389] width 10 height 10
click at [573, 385] on span at bounding box center [568, 389] width 10 height 10
click at [314, 233] on video at bounding box center [337, 239] width 648 height 365
click at [395, 473] on button "Загрузить" at bounding box center [420, 471] width 91 height 22
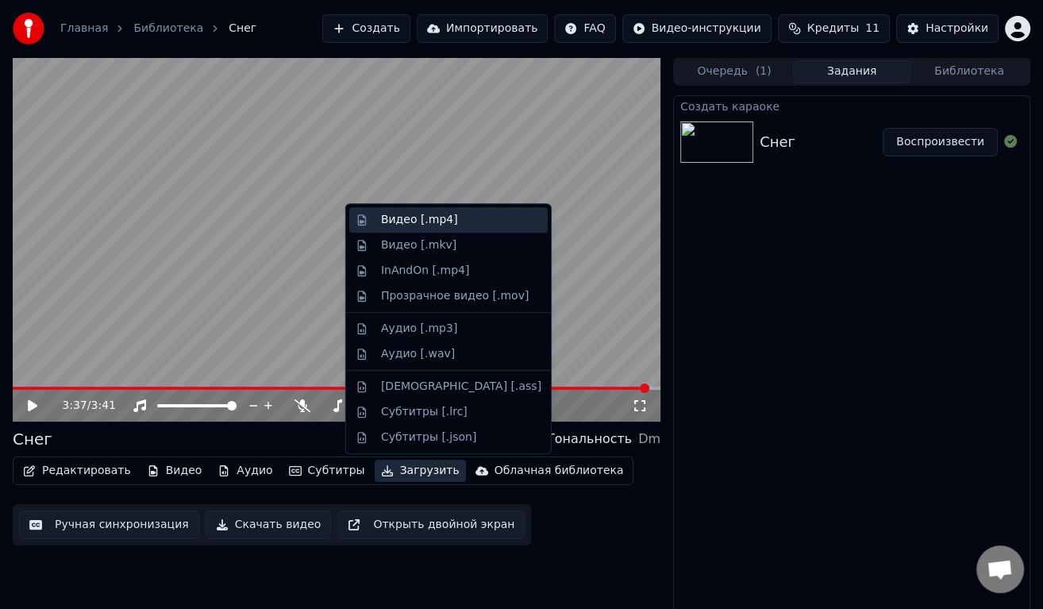
click at [399, 218] on div "Видео [.mp4]" at bounding box center [419, 220] width 77 height 16
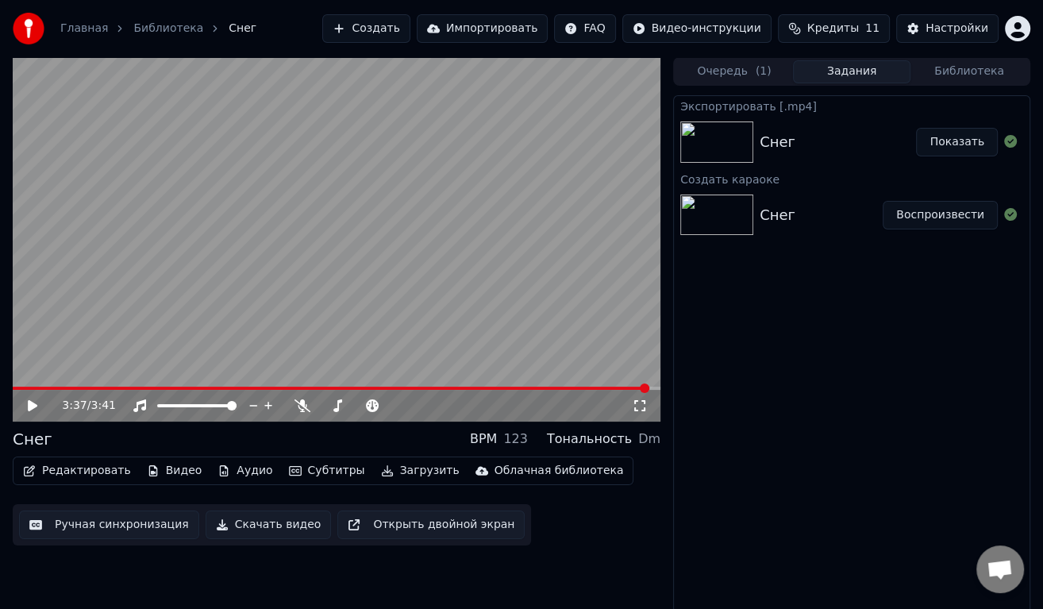
click at [962, 139] on button "Показать" at bounding box center [957, 142] width 82 height 29
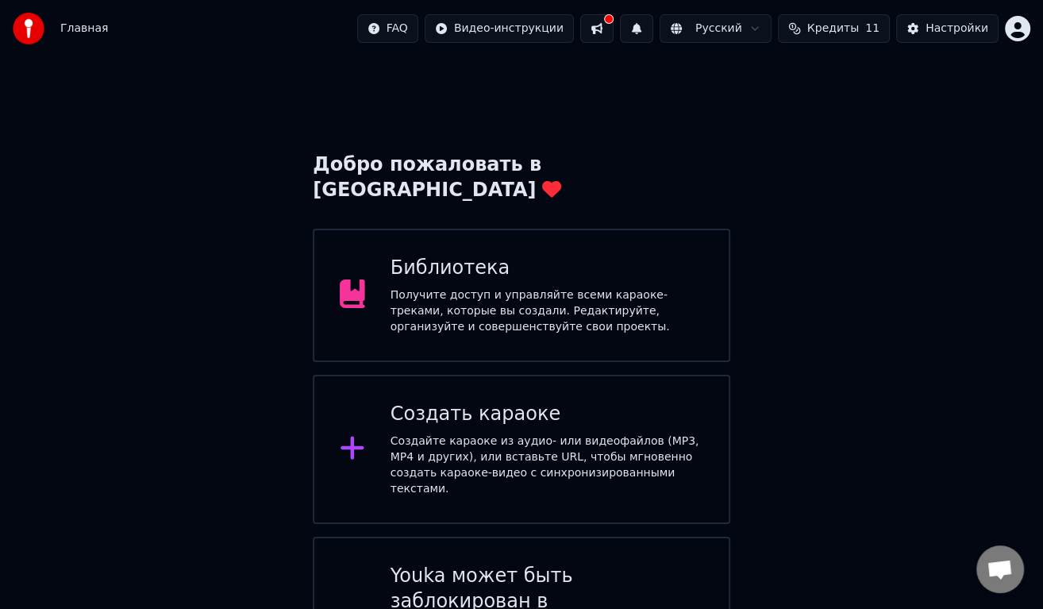
click at [442, 434] on div "Создайте караоке из аудио- или видеофайлов (MP3, MP4 и других), или вставьте UR…" at bounding box center [547, 466] width 313 height 64
click at [466, 402] on div "Создать караоке" at bounding box center [547, 414] width 313 height 25
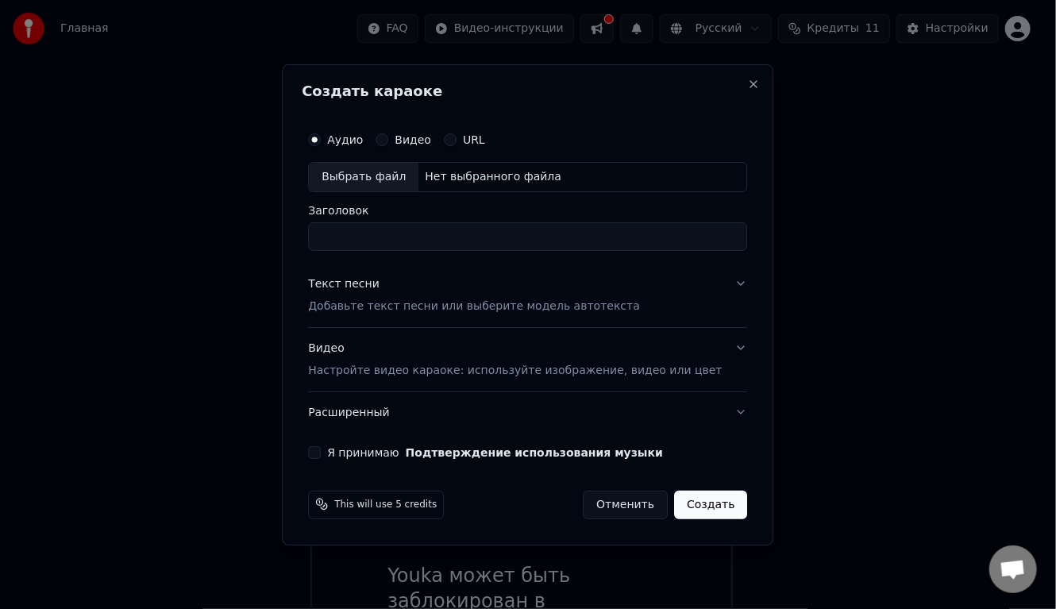
click at [389, 179] on div "Выбрать файл" at bounding box center [364, 177] width 110 height 29
type input "**********"
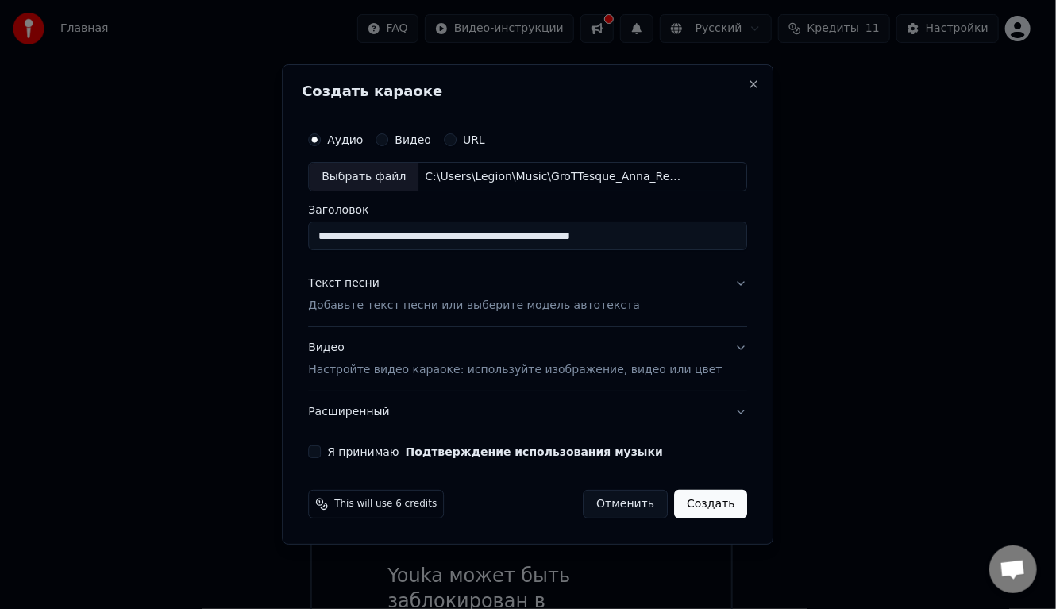
drag, startPoint x: 697, startPoint y: 237, endPoint x: 330, endPoint y: 234, distance: 366.9
click at [330, 234] on div "**********" at bounding box center [528, 292] width 452 height 348
type input "*"
type input "**********"
click at [380, 284] on div "Текст песни" at bounding box center [343, 284] width 71 height 16
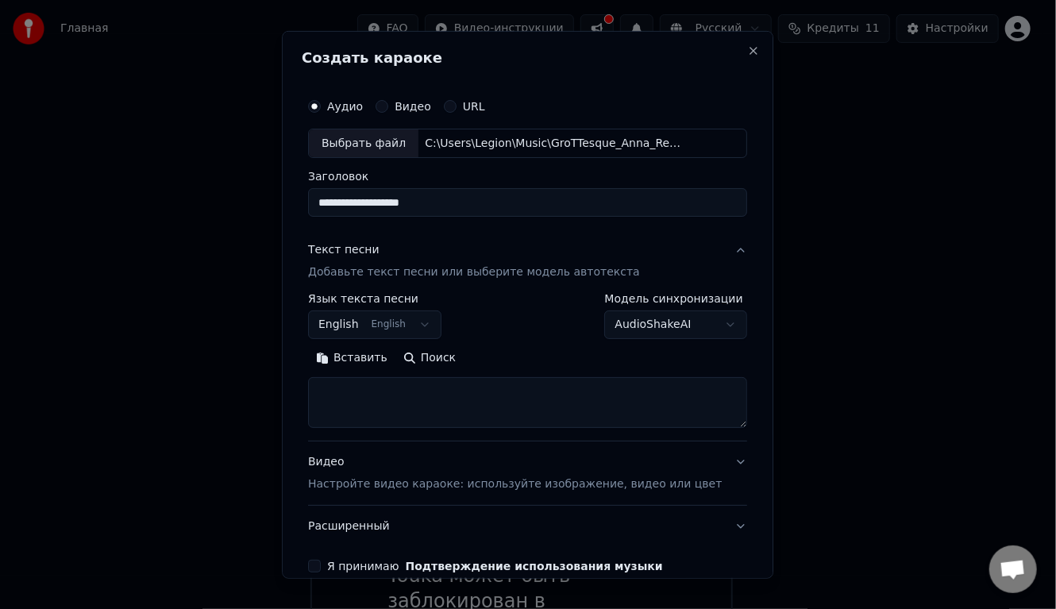
click at [406, 320] on button "English English" at bounding box center [374, 325] width 133 height 29
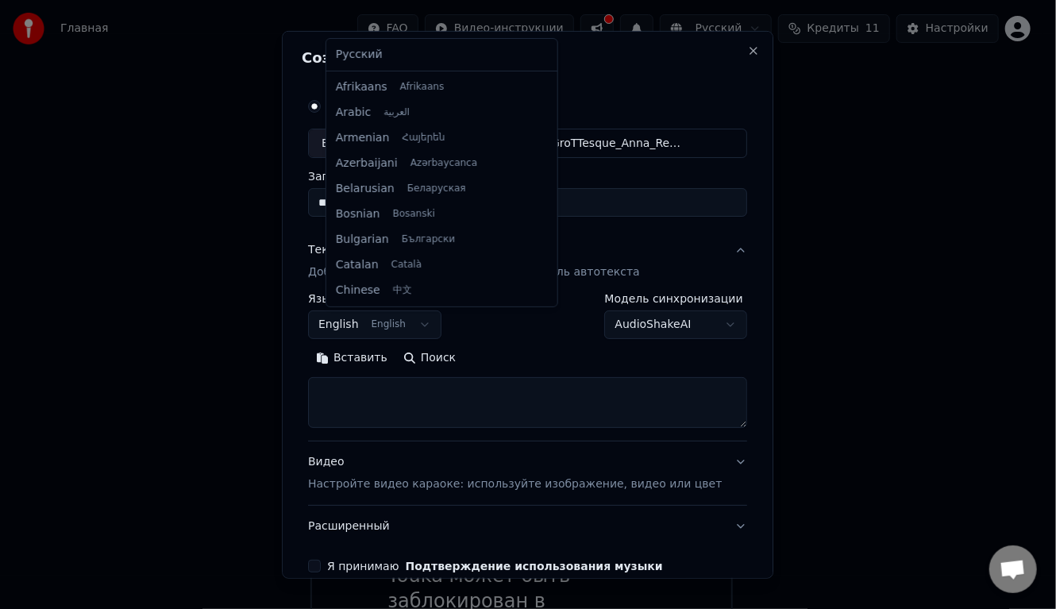
scroll to position [127, 0]
select select "**"
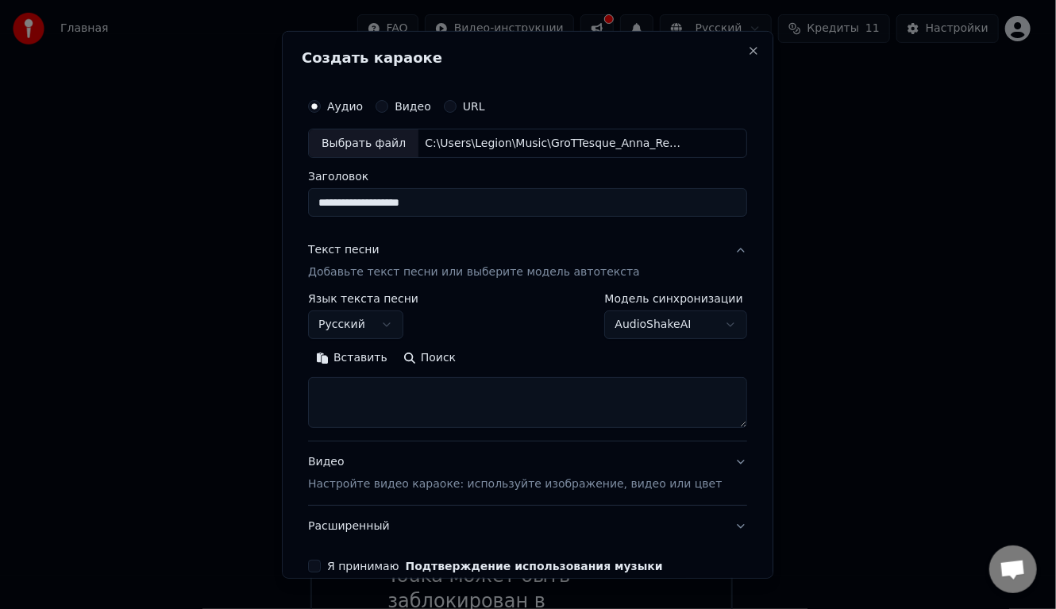
click at [361, 369] on div "Вставить Поиск" at bounding box center [527, 386] width 439 height 83
click at [361, 377] on textarea at bounding box center [527, 402] width 439 height 51
click at [361, 364] on button "Вставить" at bounding box center [351, 357] width 87 height 25
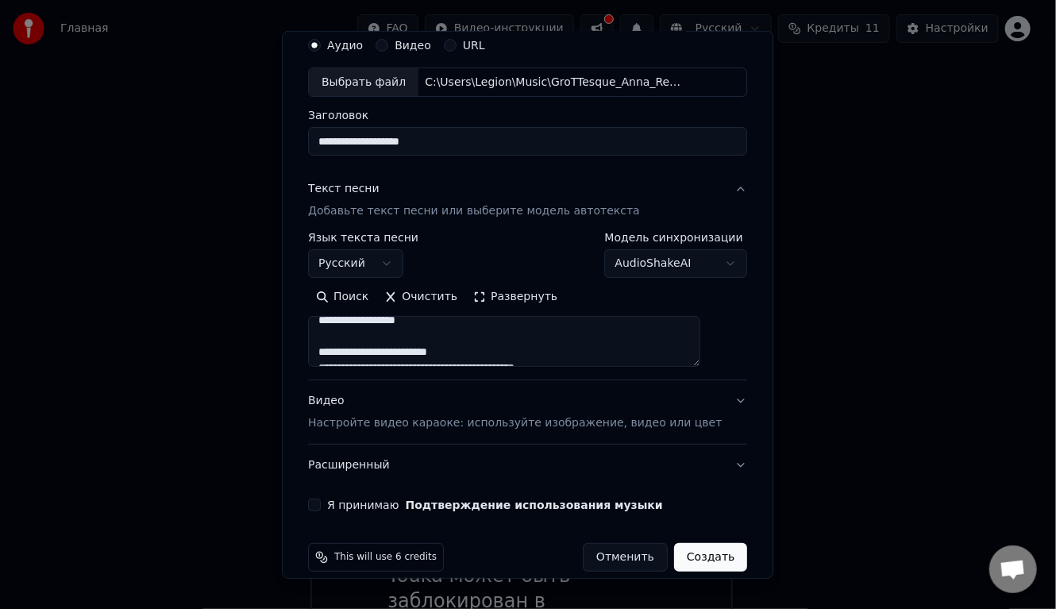
scroll to position [78, 0]
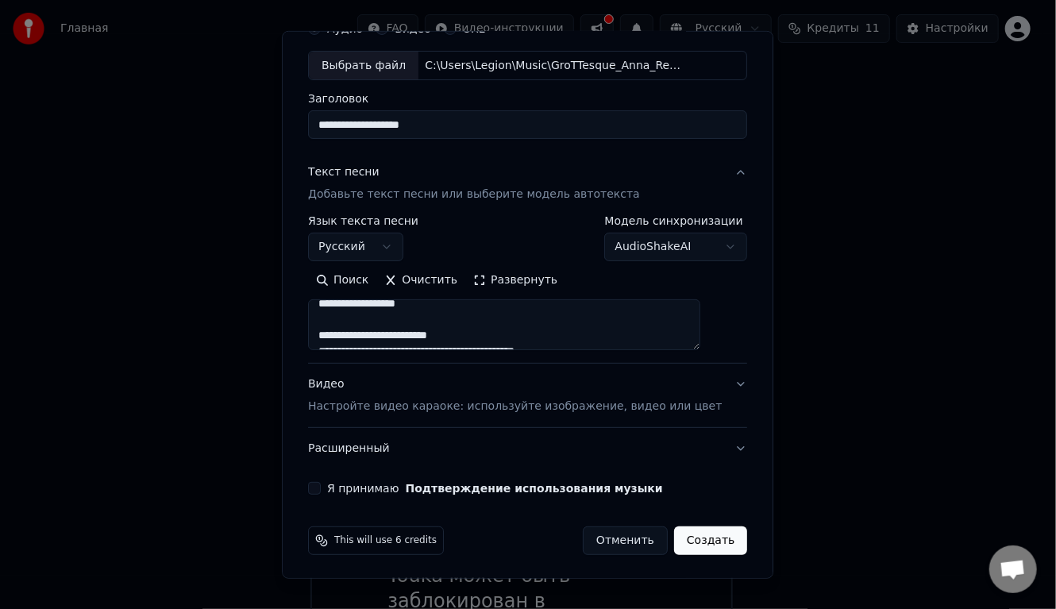
click at [392, 408] on p "Настройте видео караоке: используйте изображение, видео или цвет" at bounding box center [515, 407] width 414 height 16
type textarea "**********"
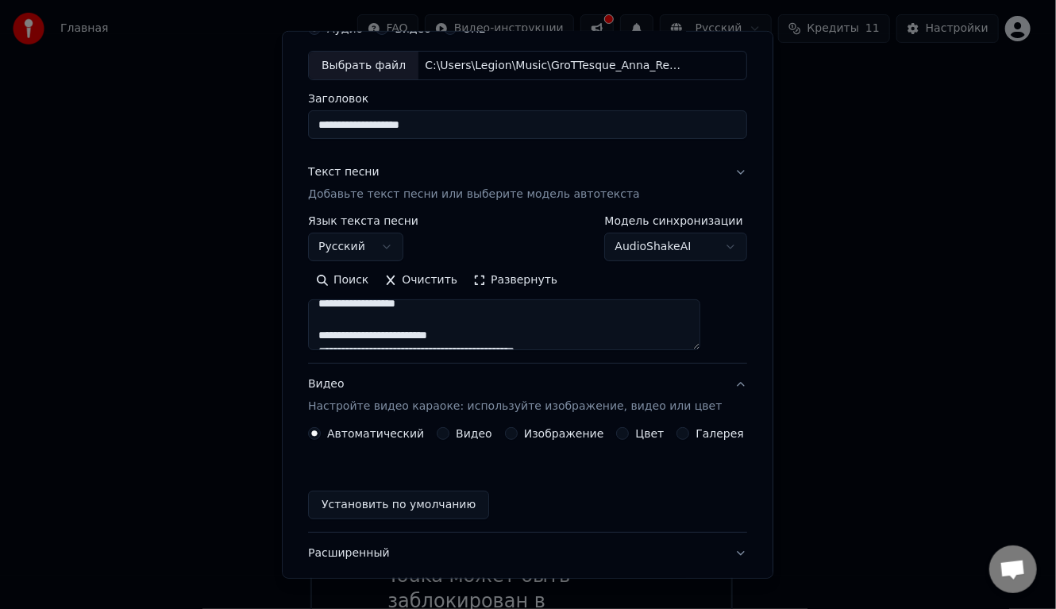
scroll to position [35, 0]
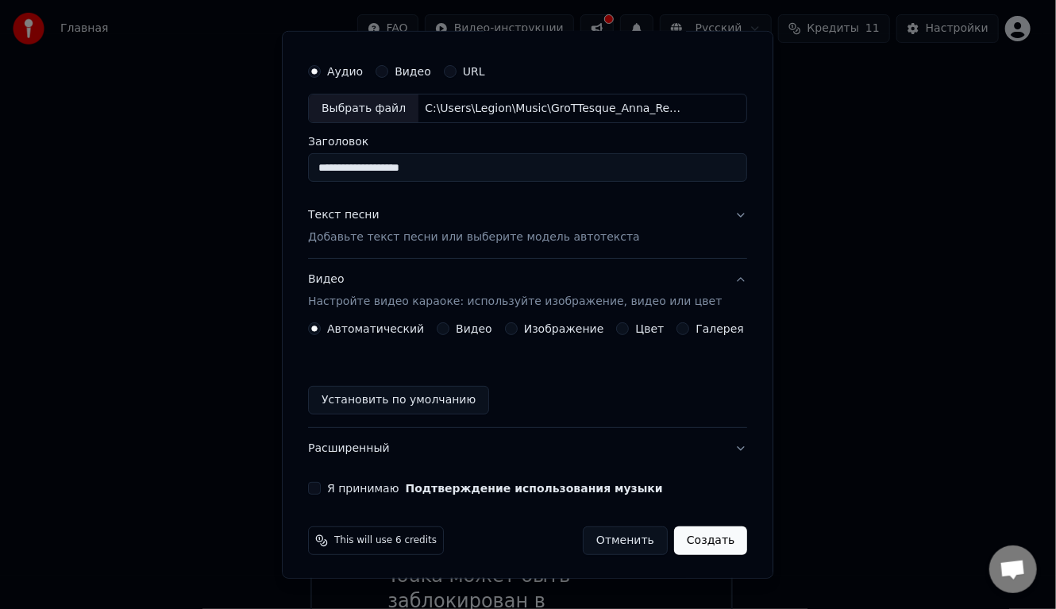
click at [511, 326] on button "Изображение" at bounding box center [511, 328] width 13 height 13
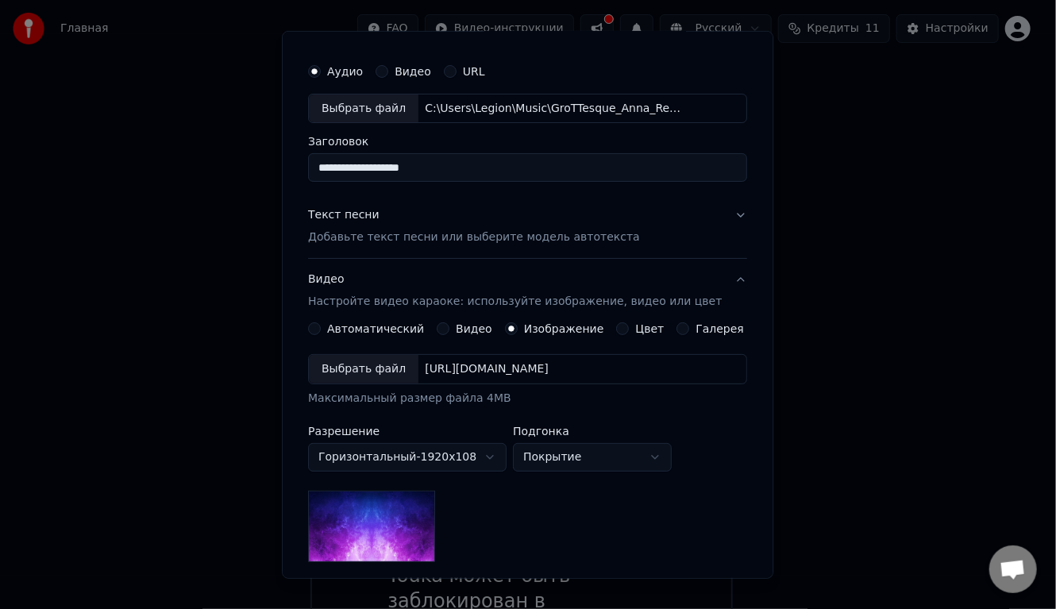
click at [366, 369] on div "Выбрать файл" at bounding box center [364, 369] width 110 height 29
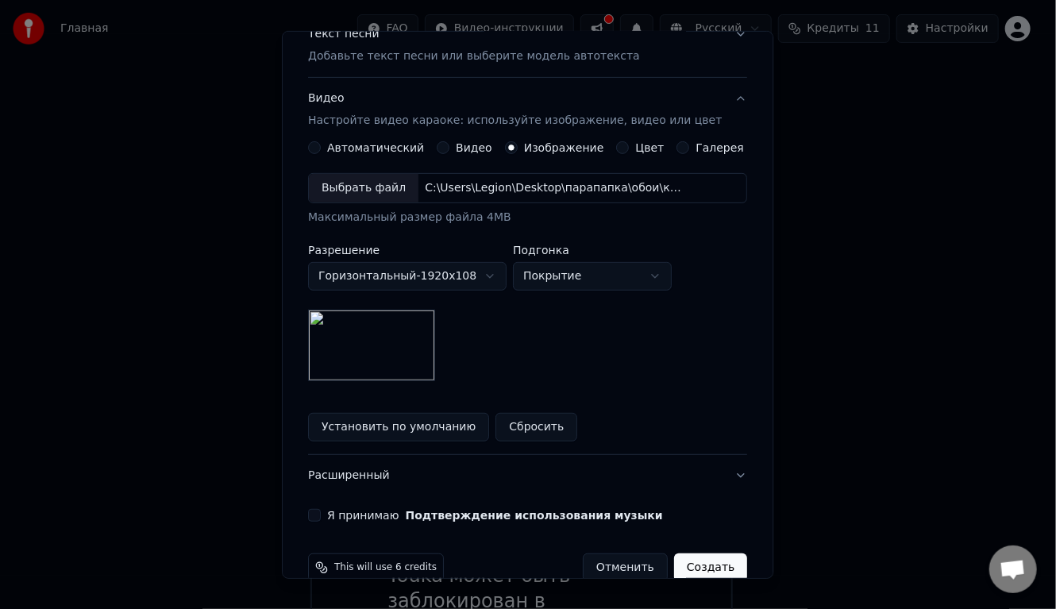
scroll to position [242, 0]
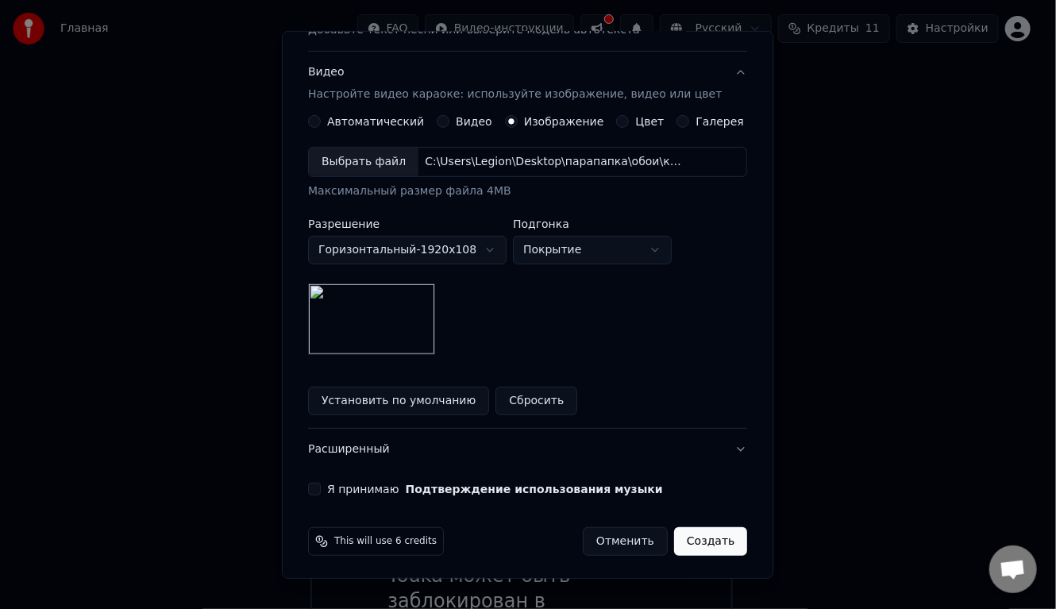
click at [321, 483] on button "Я принимаю Подтверждение использования музыки" at bounding box center [314, 489] width 13 height 13
click at [695, 534] on button "Создать" at bounding box center [710, 541] width 73 height 29
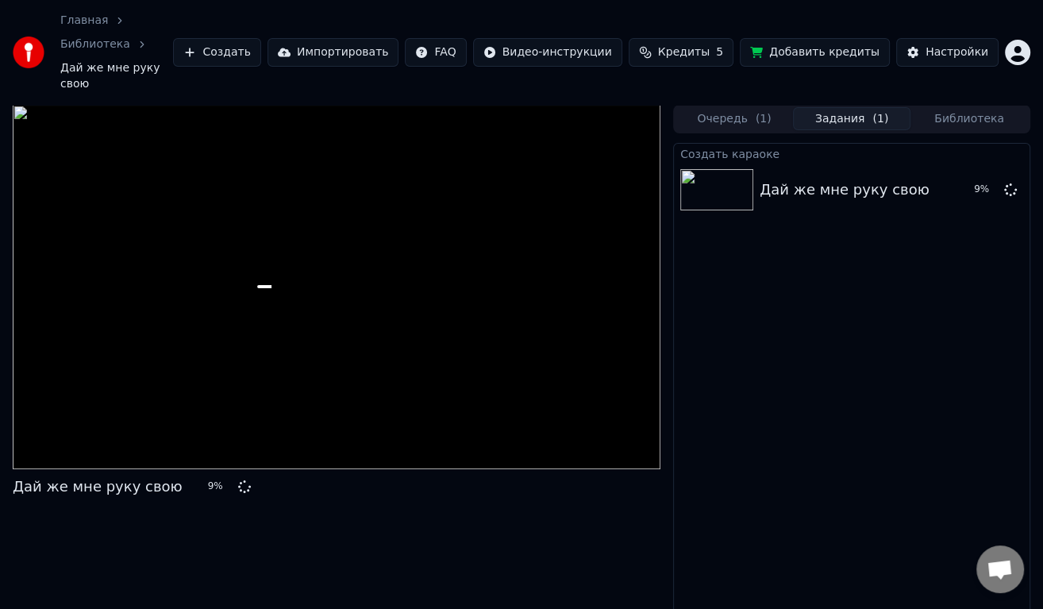
click at [793, 38] on button "Добавить кредиты" at bounding box center [815, 52] width 150 height 29
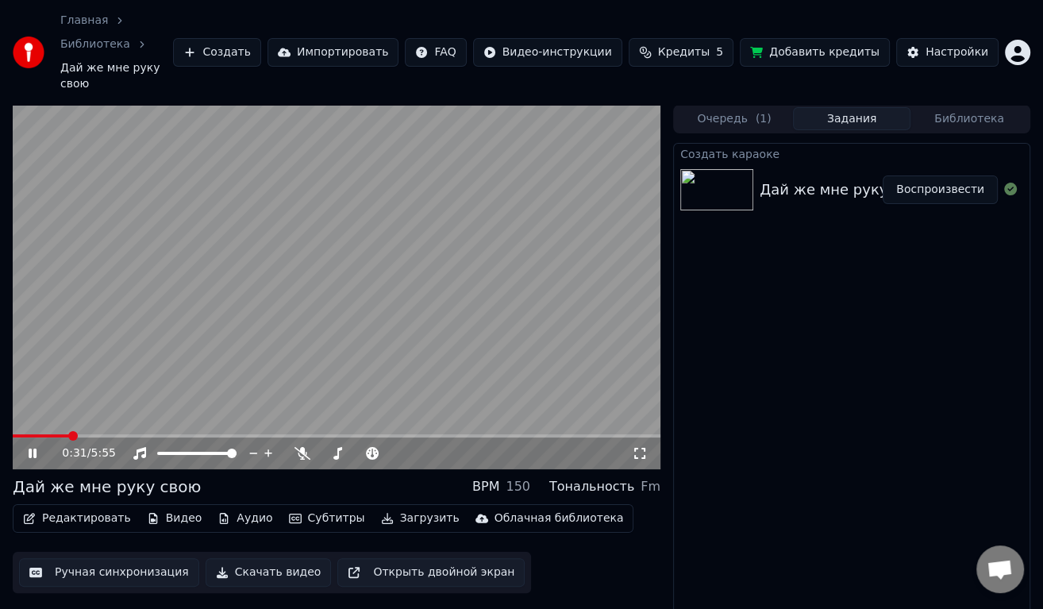
click at [69, 434] on span at bounding box center [337, 435] width 648 height 3
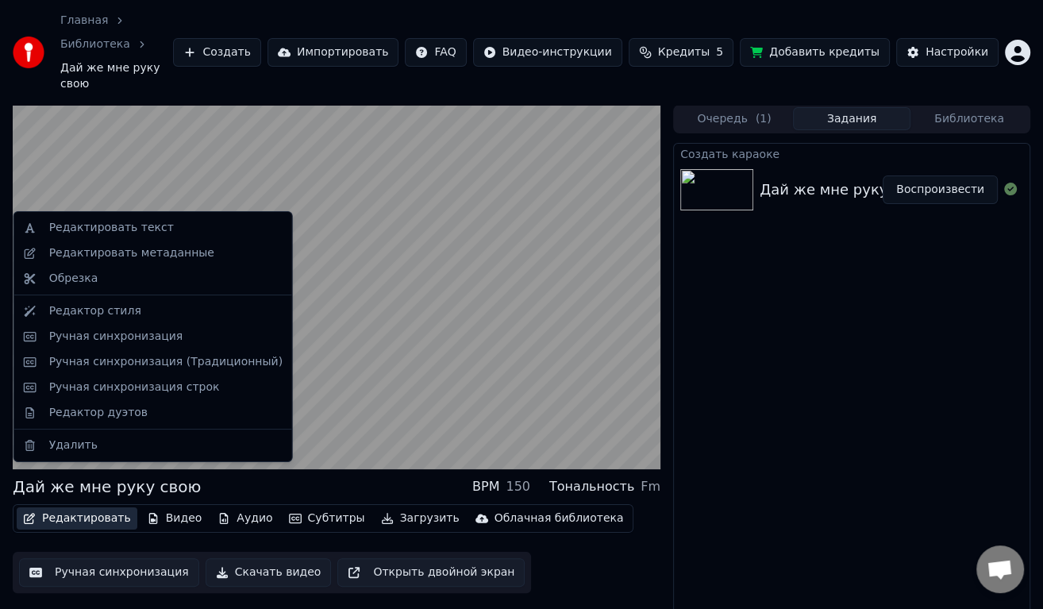
click at [92, 507] on button "Редактировать" at bounding box center [77, 518] width 121 height 22
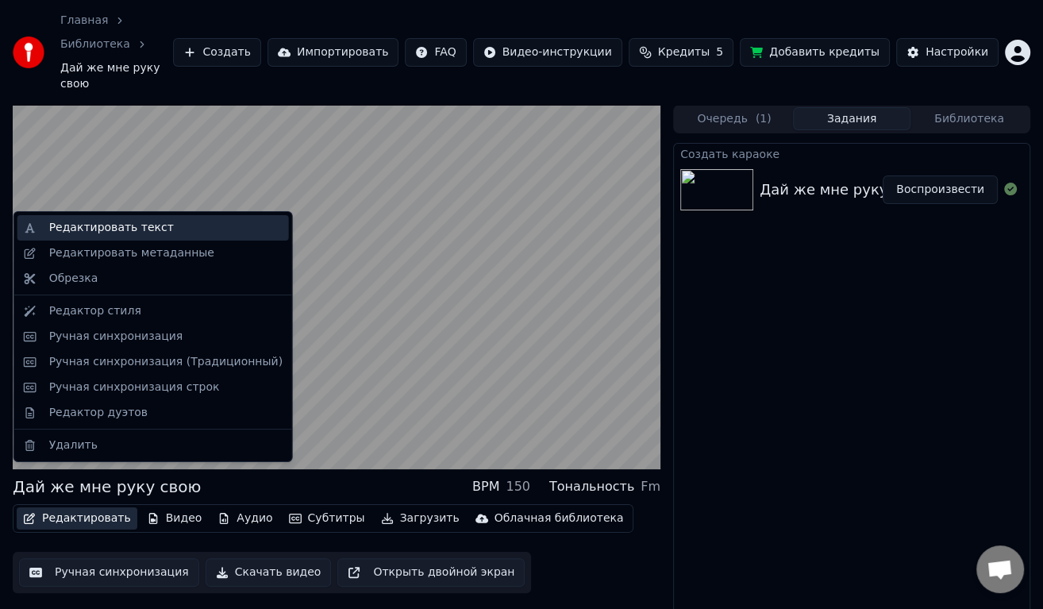
click at [71, 223] on div "Редактировать текст" at bounding box center [111, 228] width 125 height 16
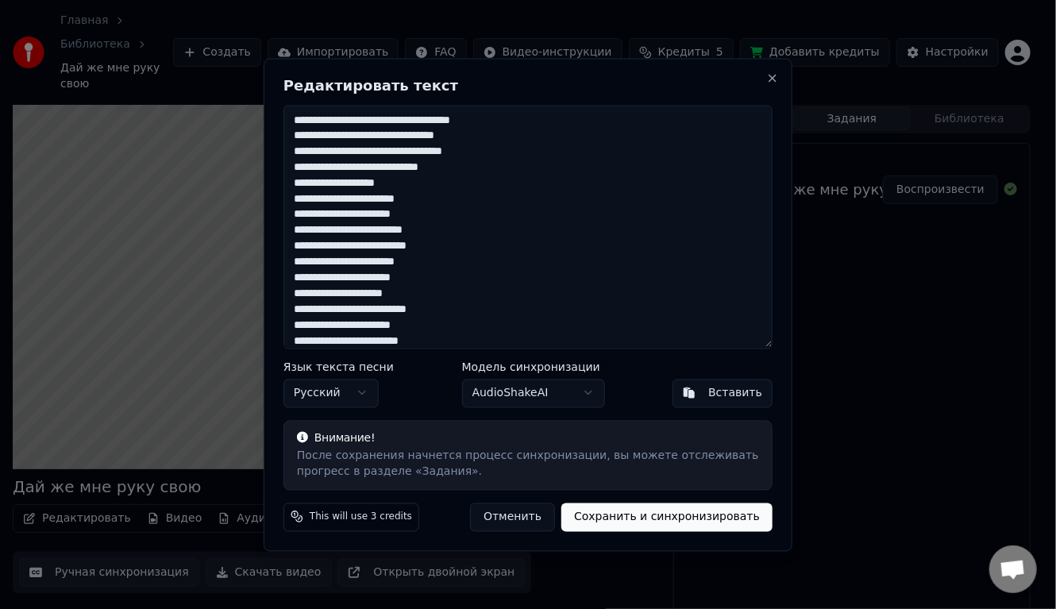
scroll to position [79, 0]
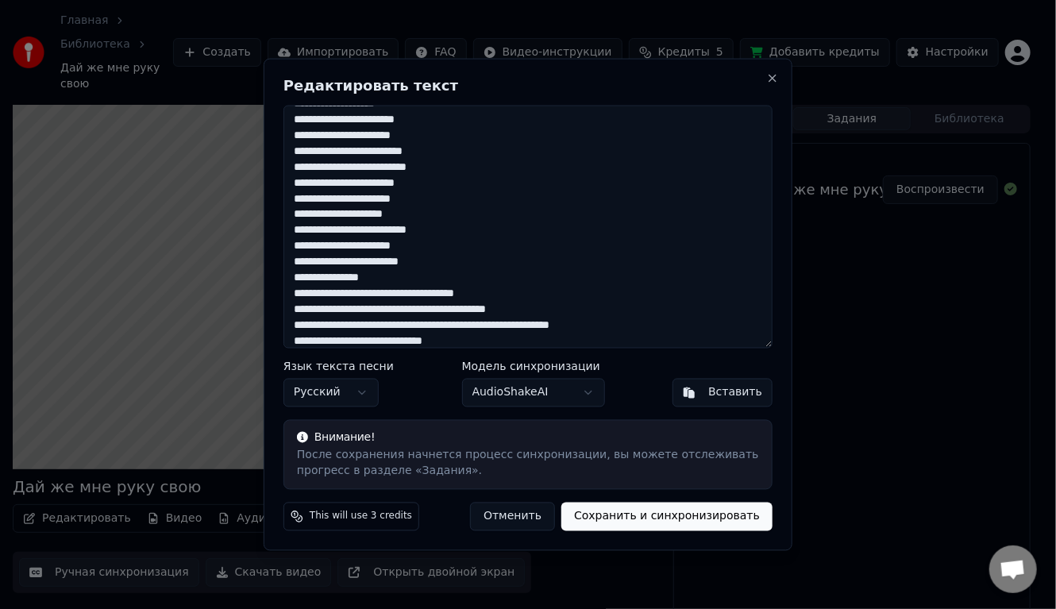
drag, startPoint x: 483, startPoint y: 295, endPoint x: 449, endPoint y: 293, distance: 33.4
click at [449, 293] on textarea at bounding box center [528, 227] width 489 height 244
drag, startPoint x: 657, startPoint y: 325, endPoint x: 516, endPoint y: 327, distance: 140.6
click at [516, 327] on textarea at bounding box center [528, 227] width 489 height 244
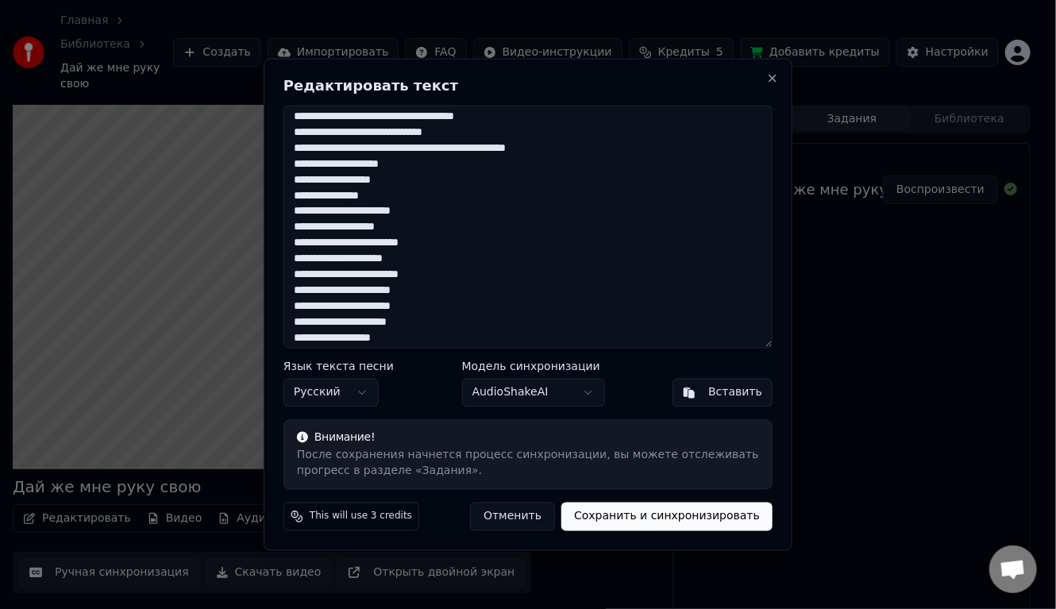
scroll to position [318, 0]
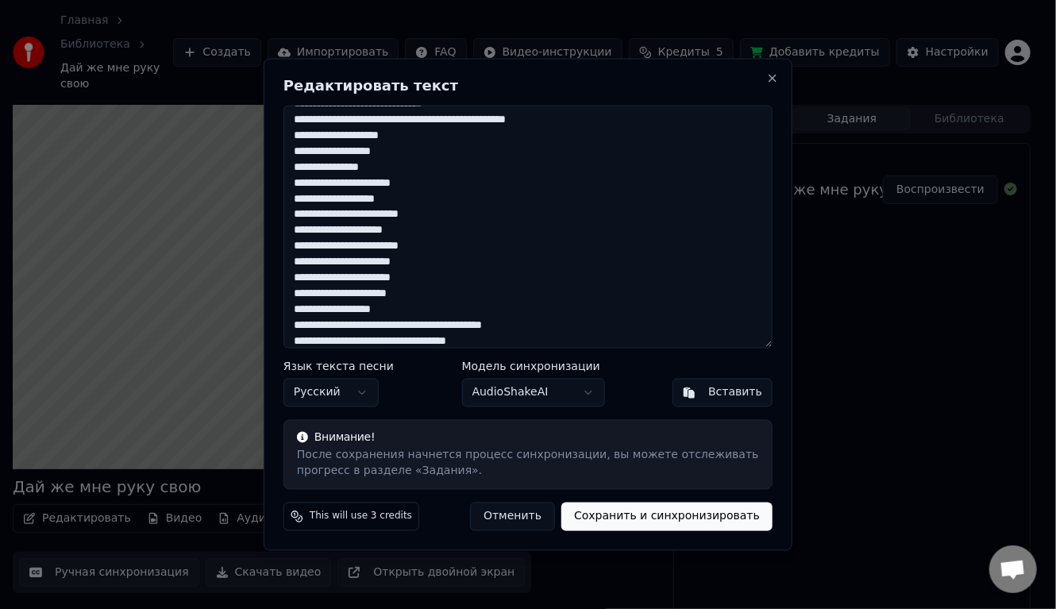
drag, startPoint x: 541, startPoint y: 120, endPoint x: 443, endPoint y: 118, distance: 97.7
click at [443, 118] on textarea at bounding box center [528, 227] width 489 height 244
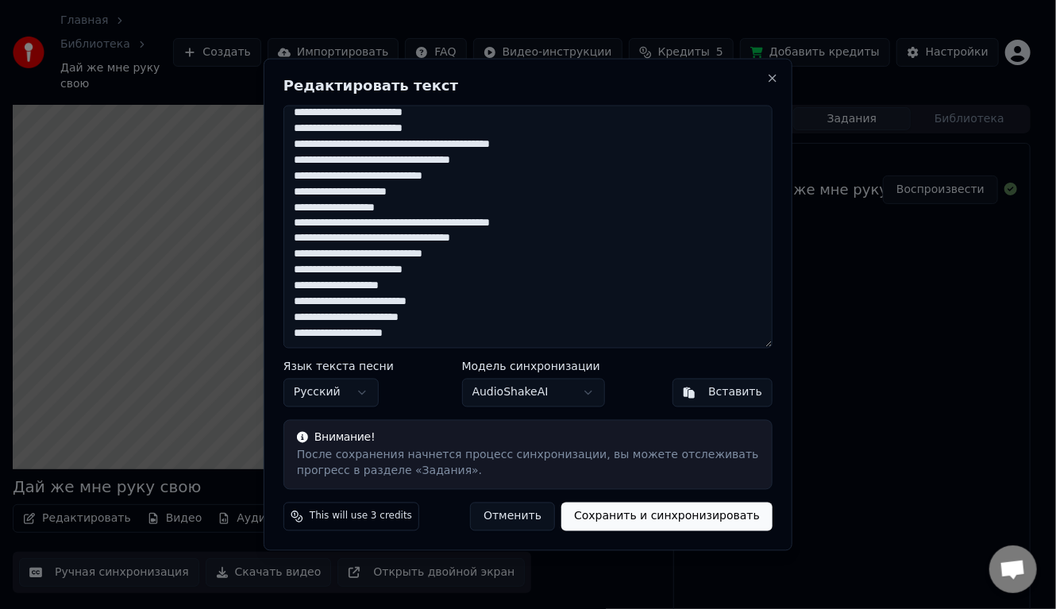
scroll to position [913, 0]
type textarea "**********"
click at [642, 523] on button "Сохранить и синхронизировать" at bounding box center [666, 517] width 211 height 29
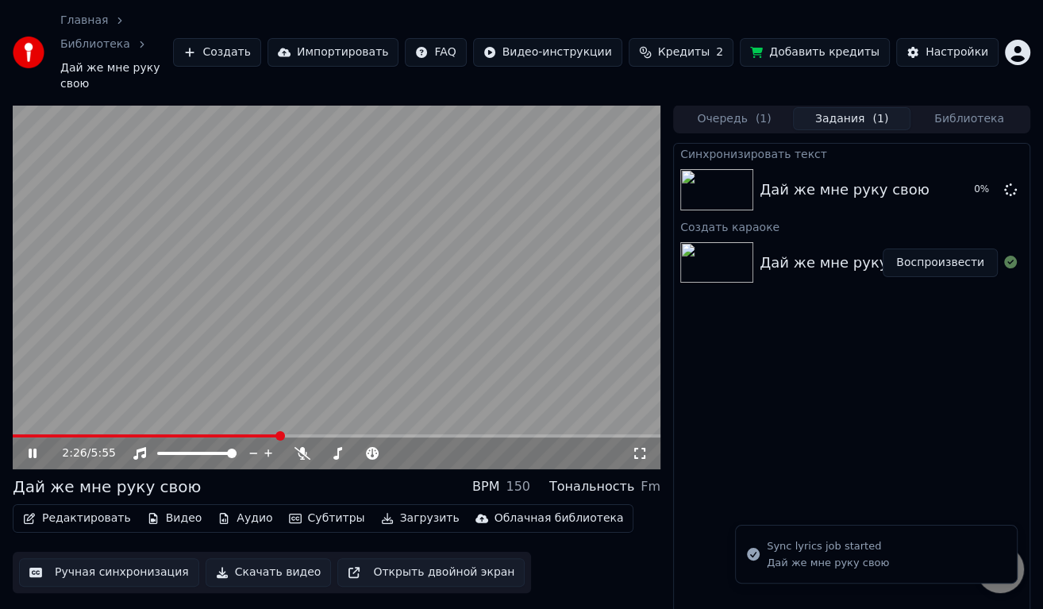
click at [213, 434] on span at bounding box center [146, 435] width 267 height 3
click at [33, 446] on div "2:01 / 5:55" at bounding box center [336, 454] width 635 height 16
click at [28, 447] on icon at bounding box center [43, 453] width 37 height 13
click at [68, 507] on button "Редактировать" at bounding box center [77, 518] width 121 height 22
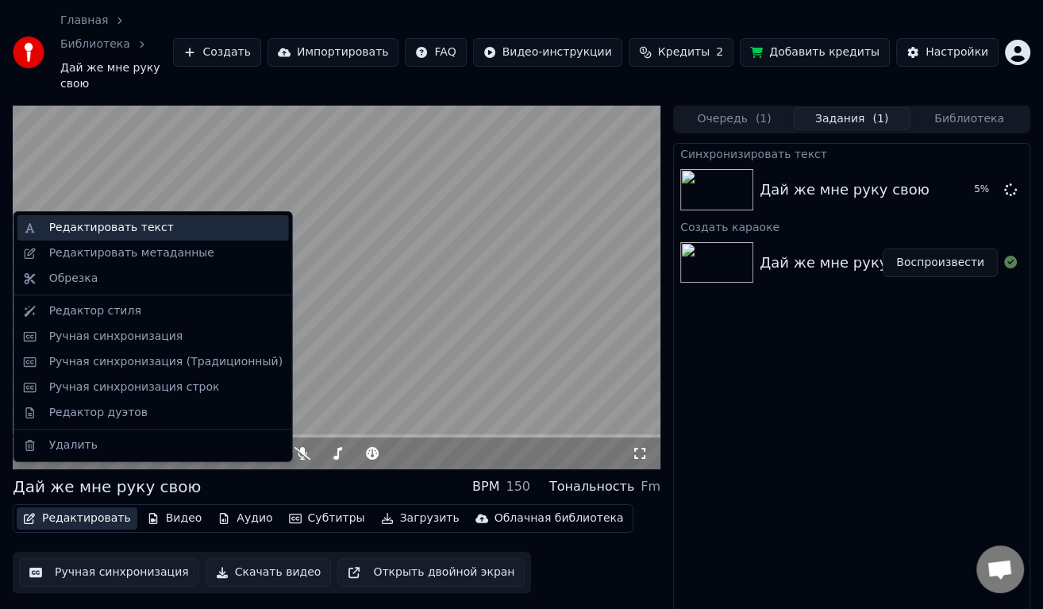
click at [87, 226] on div "Редактировать текст" at bounding box center [111, 228] width 125 height 16
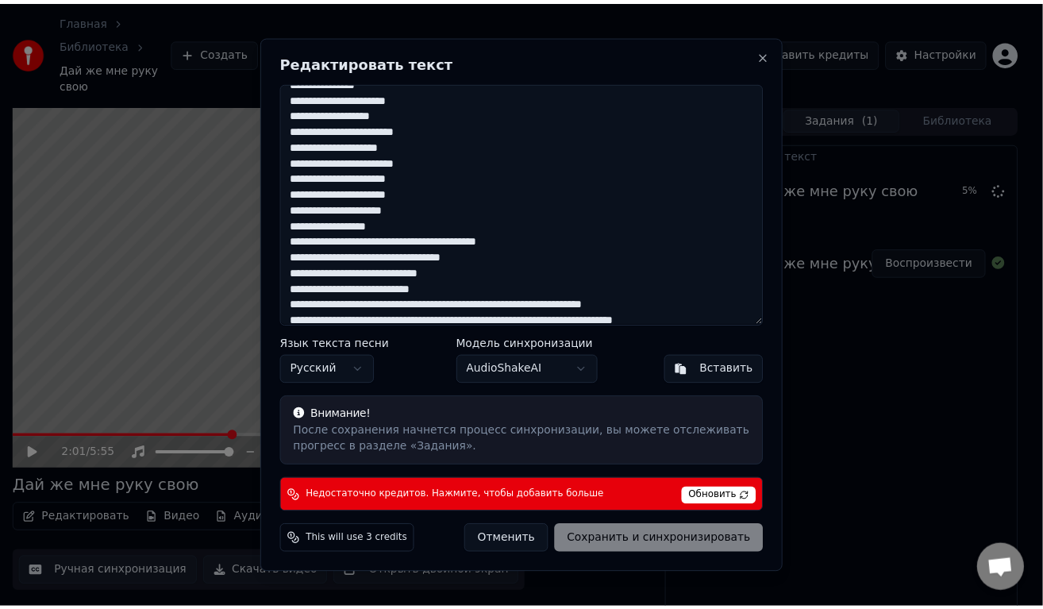
scroll to position [397, 0]
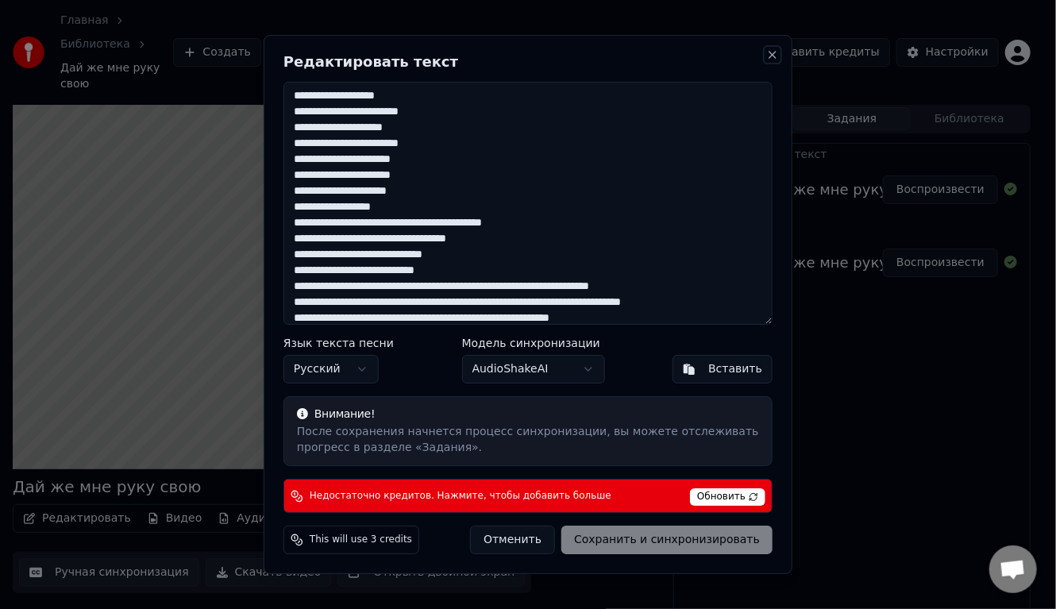
click at [770, 56] on button "Close" at bounding box center [772, 54] width 13 height 13
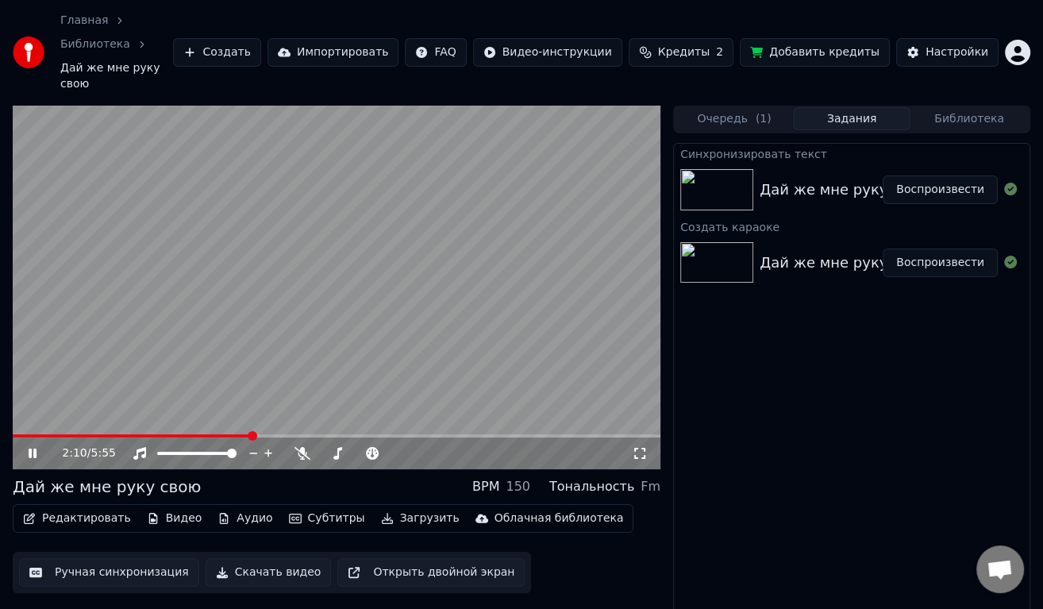
click at [344, 299] on video at bounding box center [337, 287] width 648 height 365
click at [369, 241] on video at bounding box center [337, 287] width 648 height 365
click at [331, 294] on video at bounding box center [337, 287] width 648 height 365
click at [73, 507] on button "Редактировать" at bounding box center [77, 518] width 121 height 22
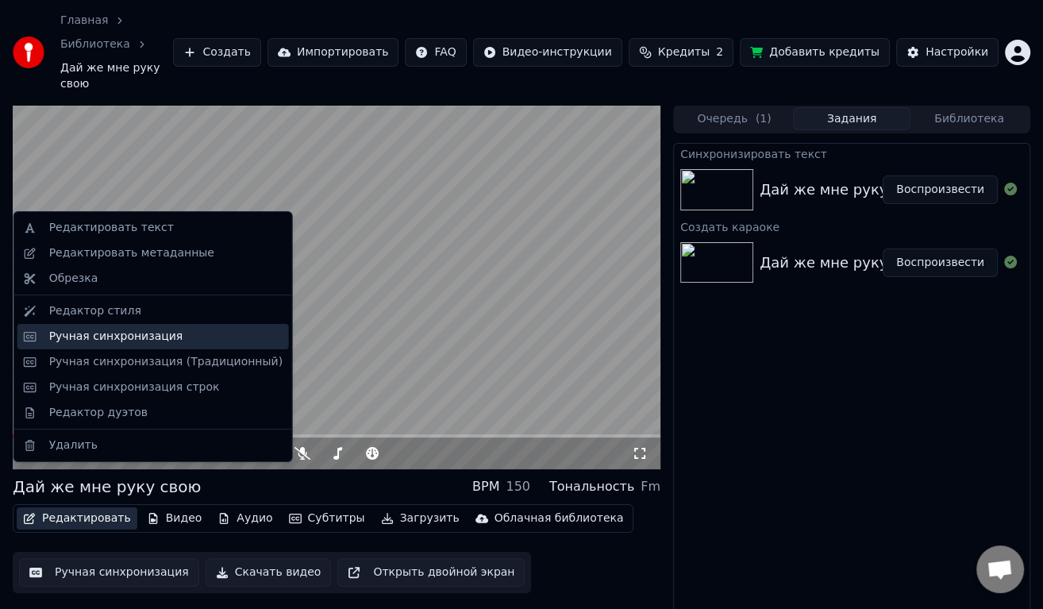
click at [91, 337] on div "Ручная синхронизация" at bounding box center [116, 337] width 134 height 16
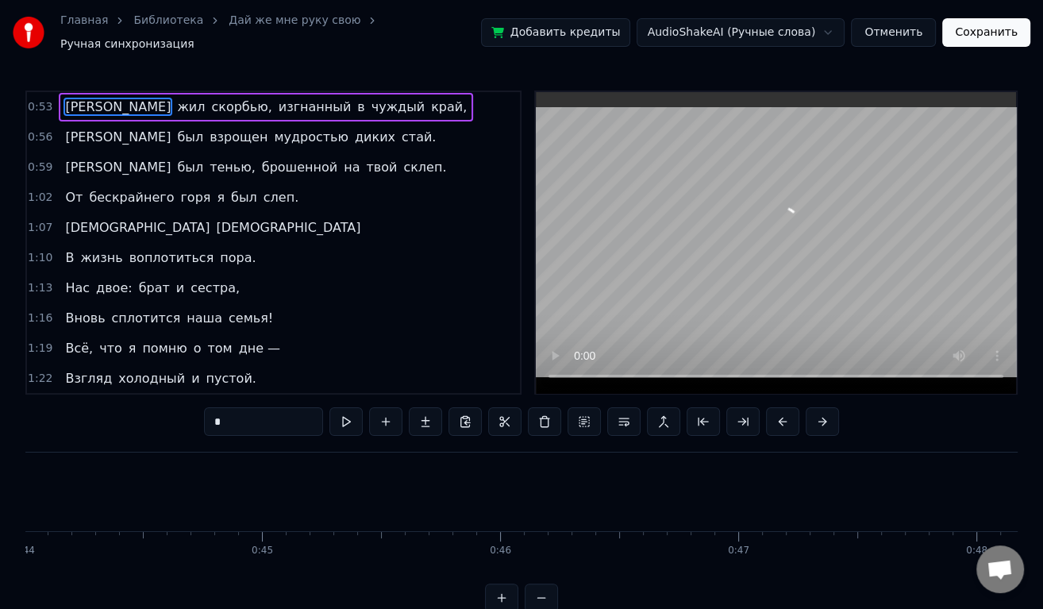
scroll to position [0, 12604]
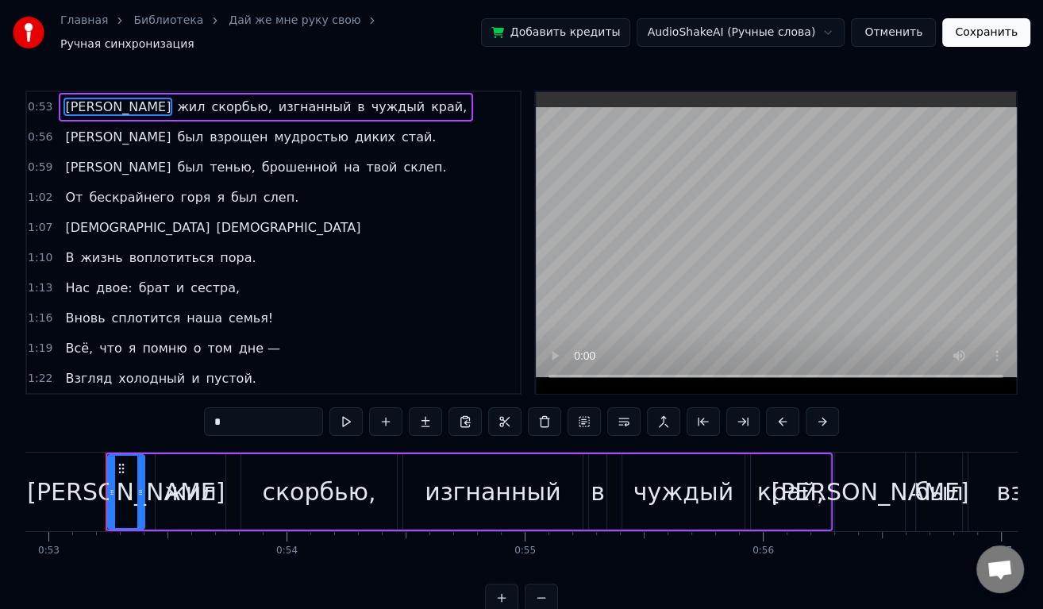
drag, startPoint x: 199, startPoint y: 485, endPoint x: 208, endPoint y: 485, distance: 8.7
click at [208, 485] on div "жил" at bounding box center [190, 492] width 52 height 36
type input "***"
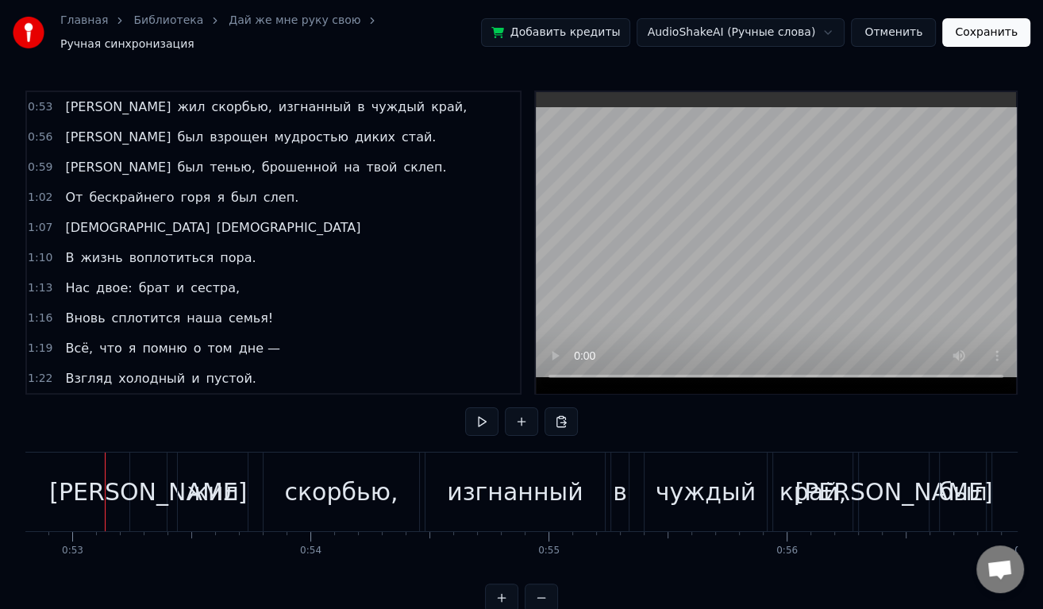
scroll to position [0, 12579]
click at [64, 98] on span "[PERSON_NAME]" at bounding box center [118, 107] width 109 height 18
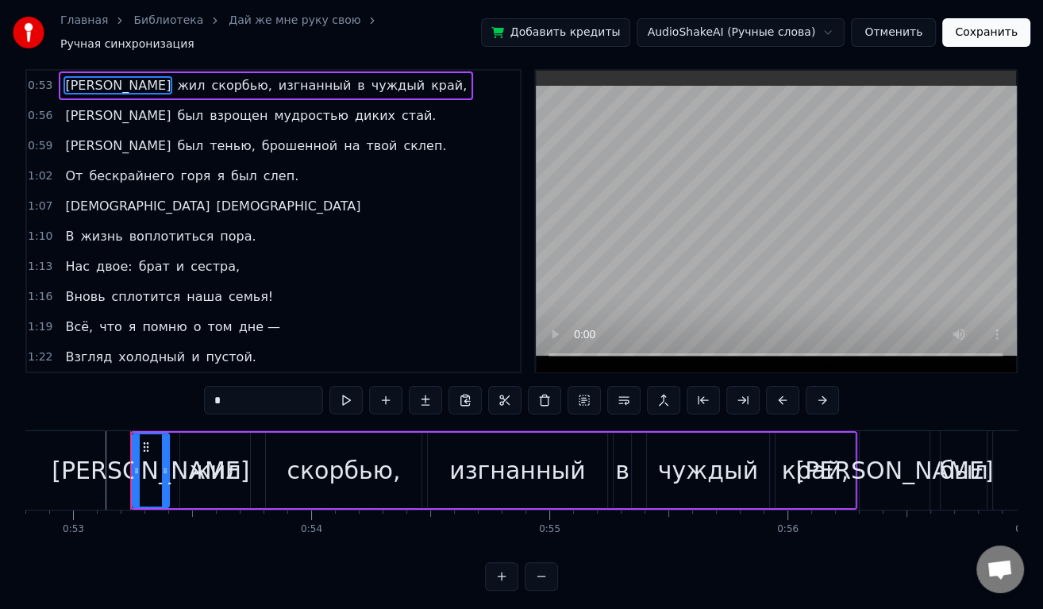
scroll to position [34, 0]
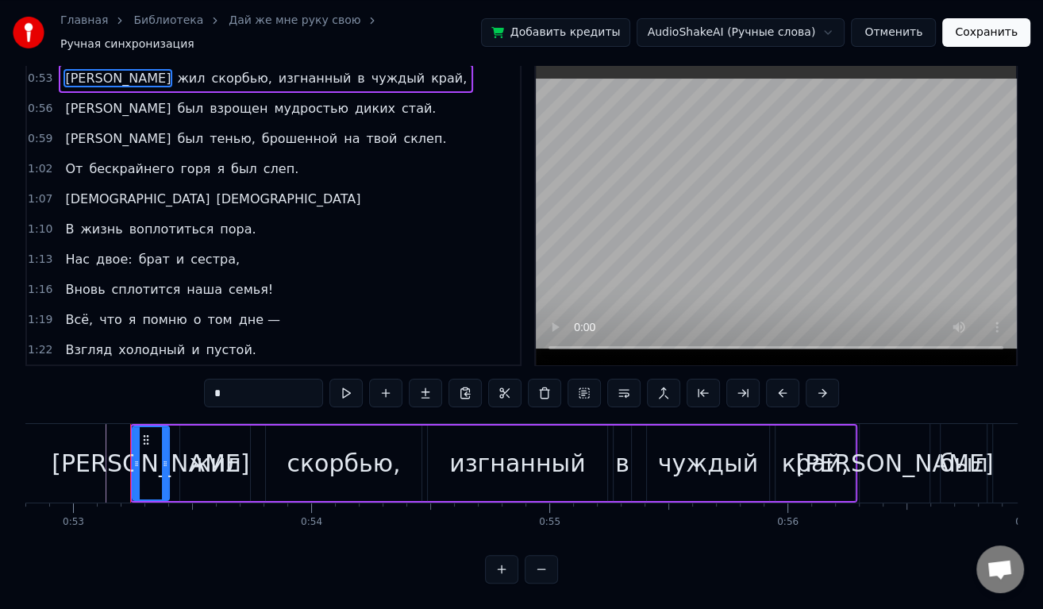
click at [497, 574] on button at bounding box center [501, 569] width 33 height 29
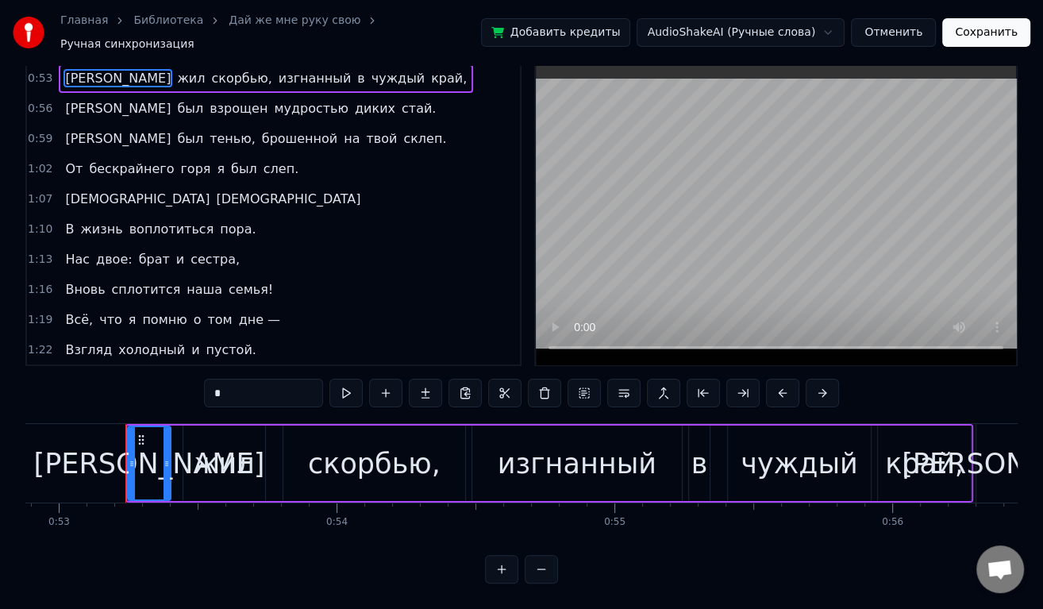
scroll to position [0, 14719]
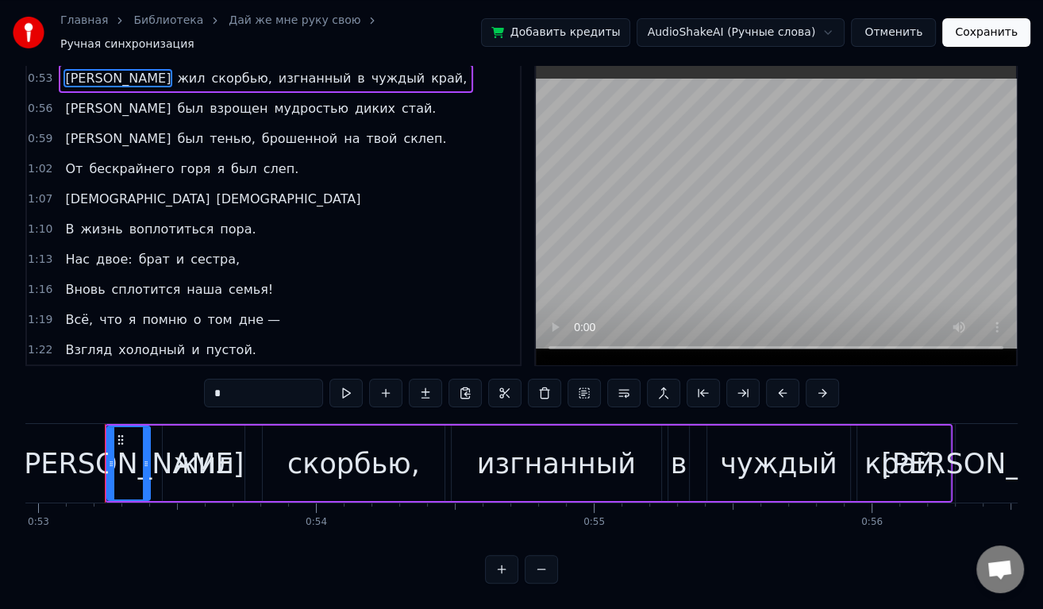
click at [540, 565] on button at bounding box center [541, 569] width 33 height 29
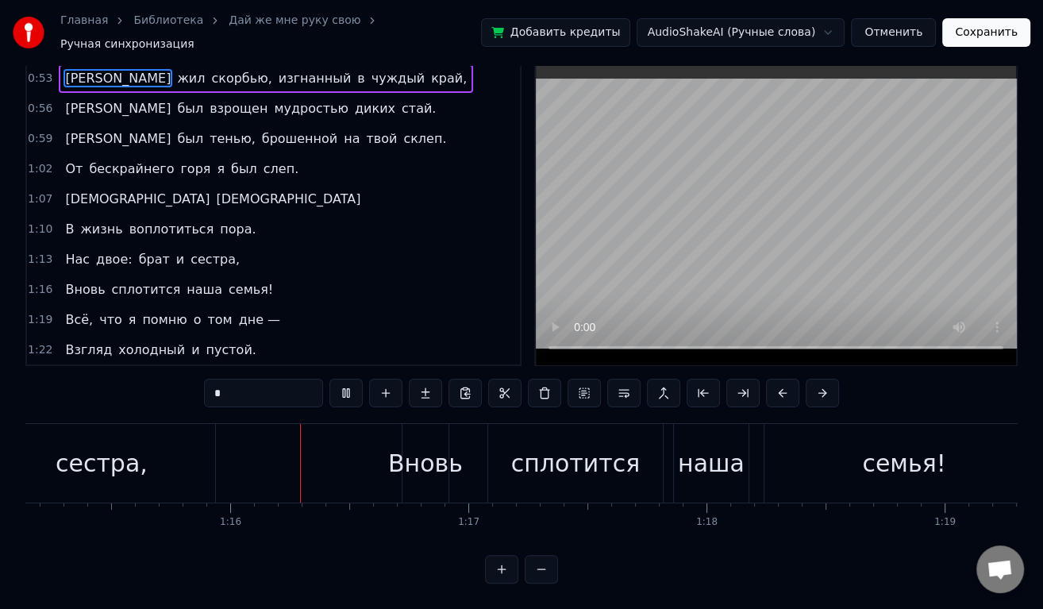
scroll to position [0, 17905]
click at [986, 24] on button "Сохранить" at bounding box center [987, 32] width 88 height 29
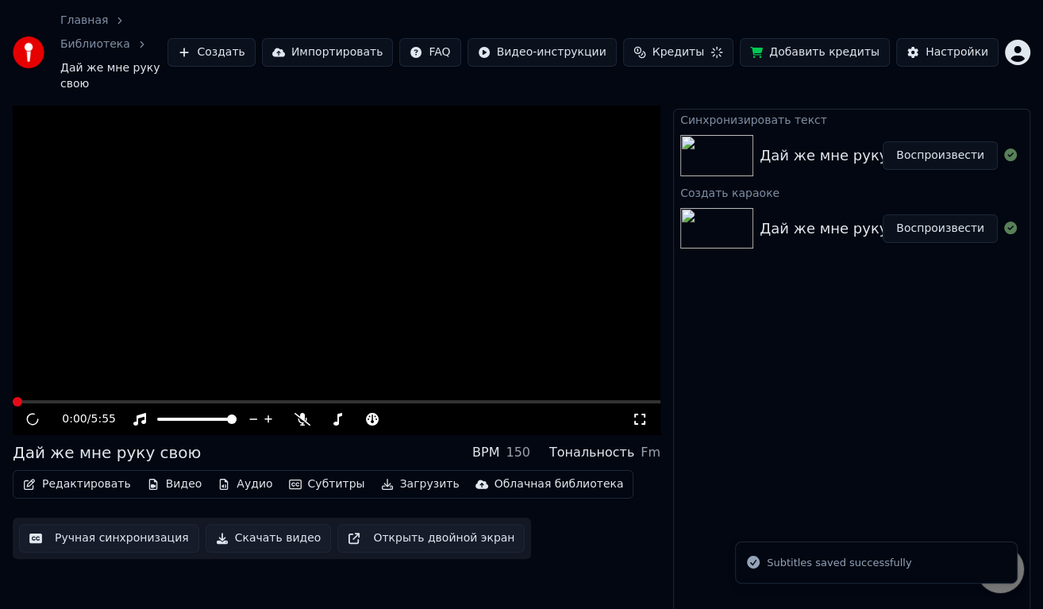
scroll to position [12, 0]
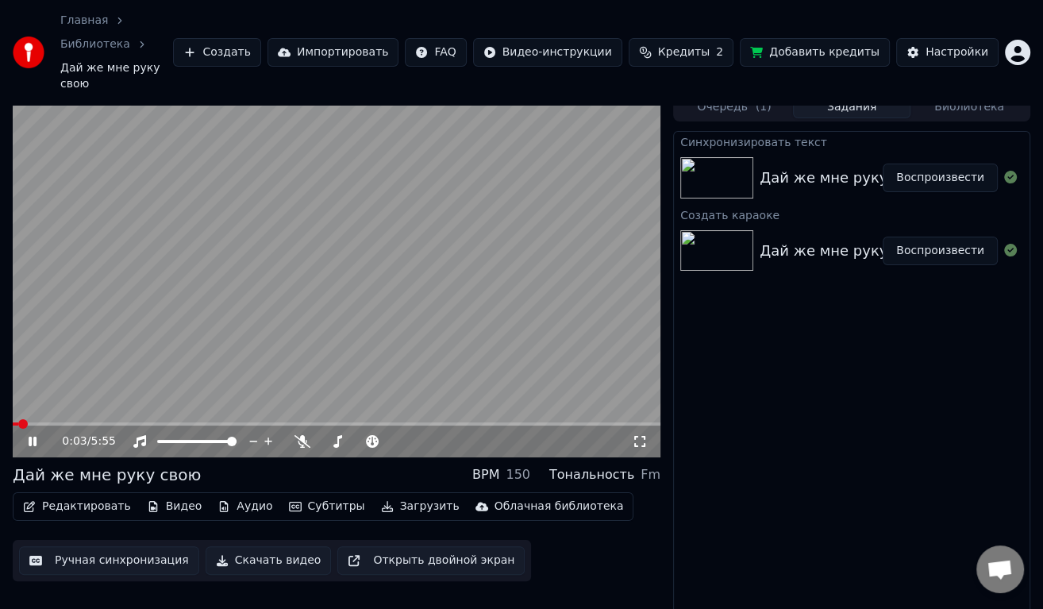
click at [360, 218] on video at bounding box center [337, 275] width 648 height 365
click at [132, 275] on video at bounding box center [337, 275] width 648 height 365
click at [144, 381] on video at bounding box center [337, 275] width 648 height 365
click at [149, 422] on span at bounding box center [337, 423] width 648 height 3
click at [256, 302] on video at bounding box center [337, 275] width 648 height 365
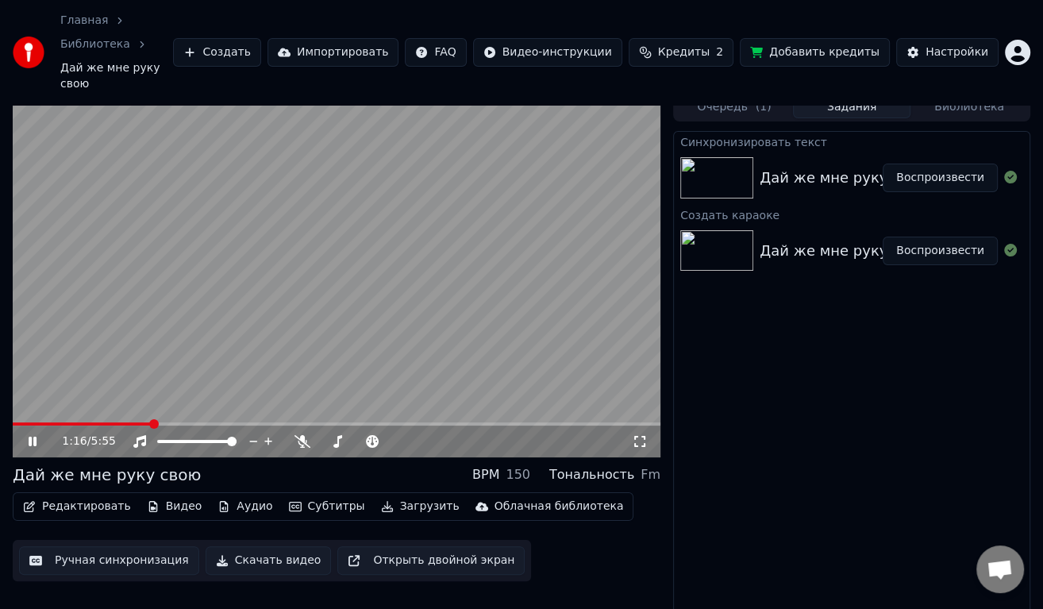
click at [176, 422] on span at bounding box center [337, 423] width 648 height 3
click at [235, 546] on button "Скачать видео" at bounding box center [269, 560] width 126 height 29
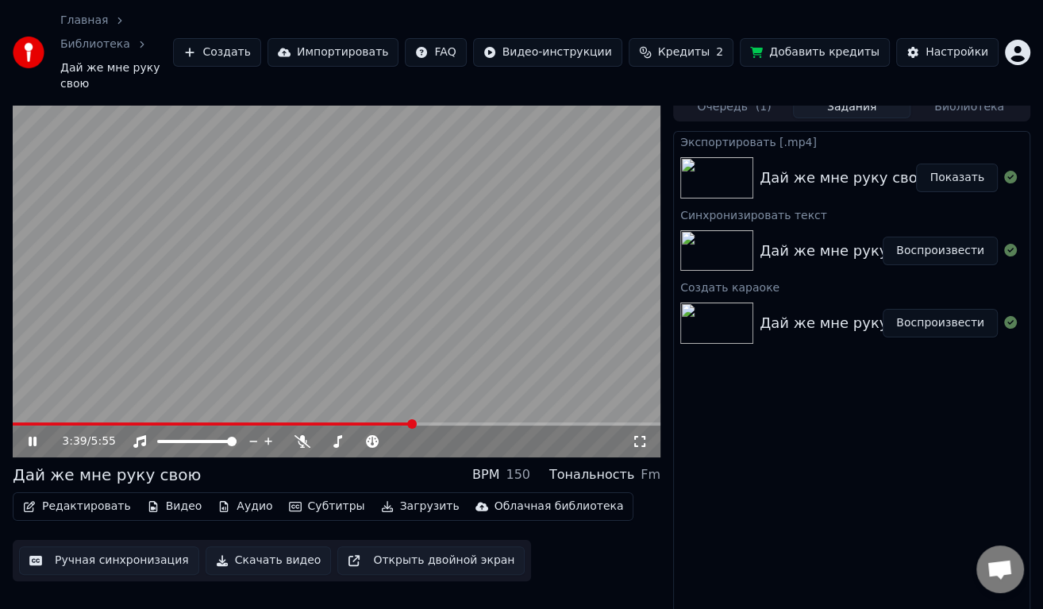
click at [334, 264] on video at bounding box center [337, 275] width 648 height 365
click at [939, 164] on button "Показать" at bounding box center [957, 178] width 82 height 29
click at [955, 164] on button "Показать" at bounding box center [957, 178] width 82 height 29
